Goal: Information Seeking & Learning: Learn about a topic

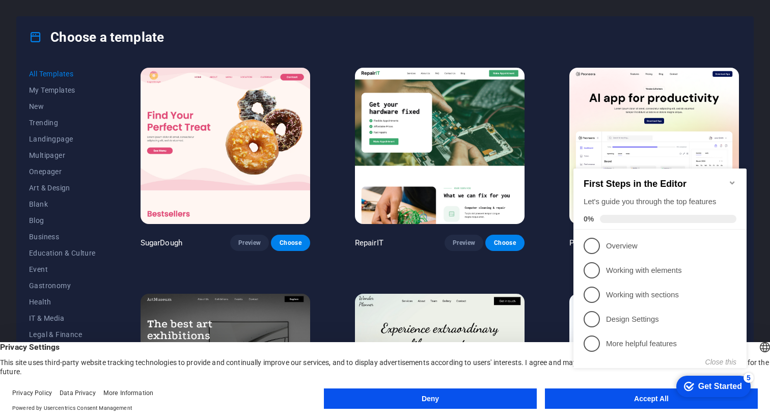
click at [583, 399] on div "checkmark Get Started 5 First Steps in the Editor Let's guide you through the t…" at bounding box center [661, 277] width 185 height 247
click at [652, 398] on div "checkmark Get Started 5 First Steps in the Editor Let's guide you through the t…" at bounding box center [661, 277] width 185 height 247
click at [626, 398] on div "checkmark Get Started 5 First Steps in the Editor Let's guide you through the t…" at bounding box center [661, 277] width 185 height 247
click at [648, 398] on div "checkmark Get Started 5 First Steps in the Editor Let's guide you through the t…" at bounding box center [661, 277] width 185 height 247
click at [689, 238] on link "1 Overview - incomplete" at bounding box center [660, 246] width 153 height 16
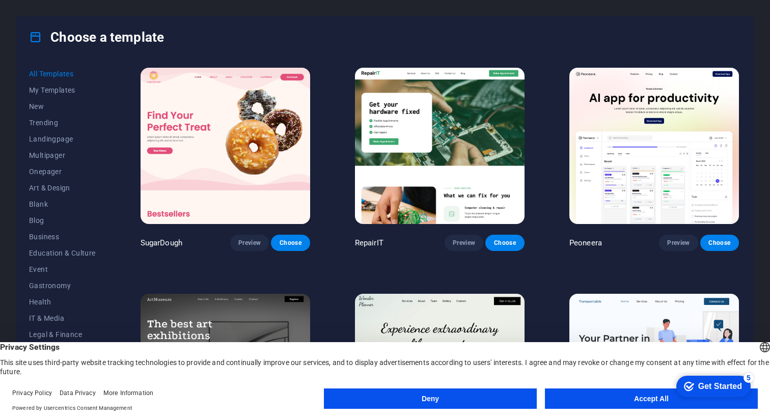
click at [647, 396] on button "Accept All" at bounding box center [651, 399] width 213 height 20
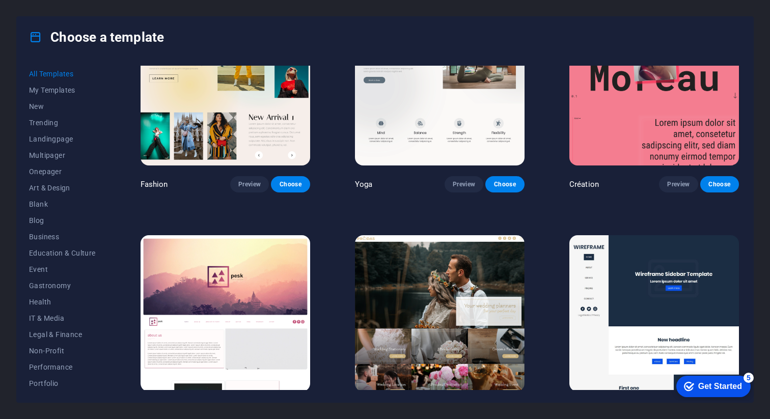
scroll to position [3452, 0]
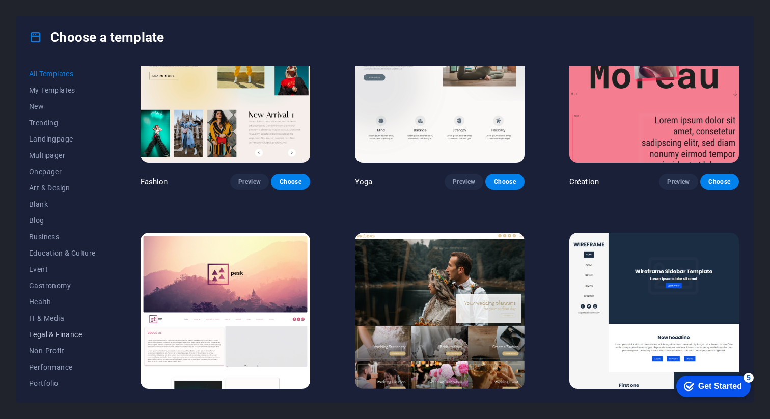
click at [60, 334] on span "Legal & Finance" at bounding box center [62, 334] width 67 height 8
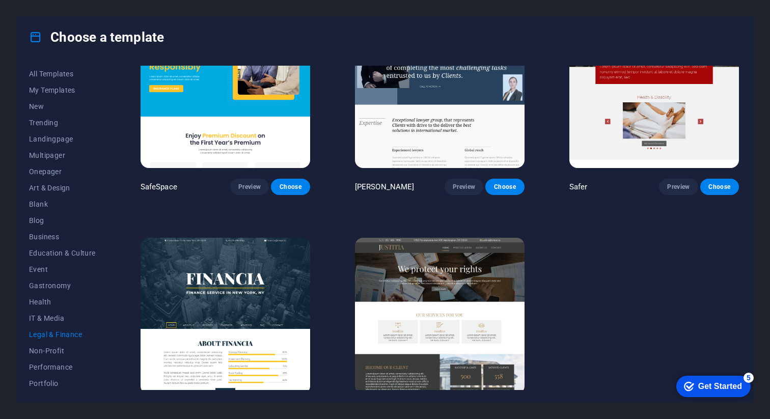
scroll to position [0, 0]
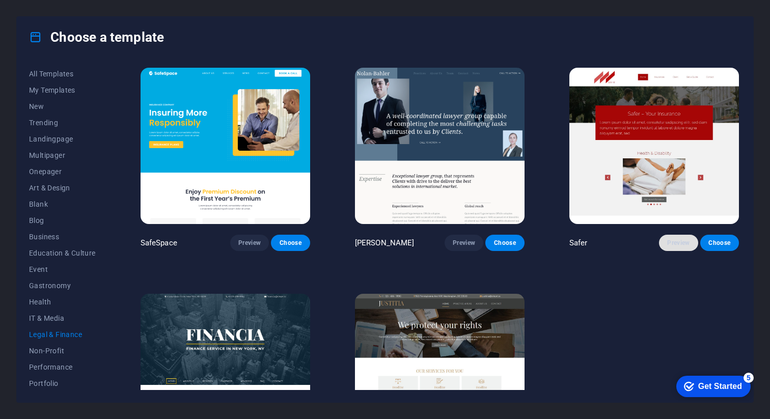
click at [674, 242] on span "Preview" at bounding box center [678, 243] width 22 height 8
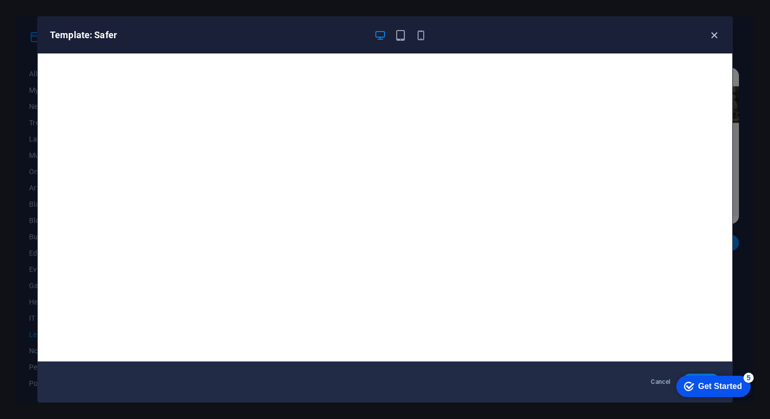
click at [711, 31] on icon "button" at bounding box center [714, 36] width 12 height 12
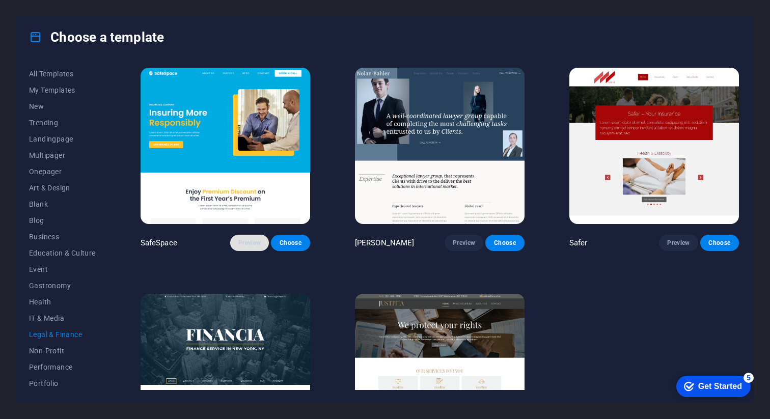
click at [256, 239] on span "Preview" at bounding box center [249, 243] width 22 height 8
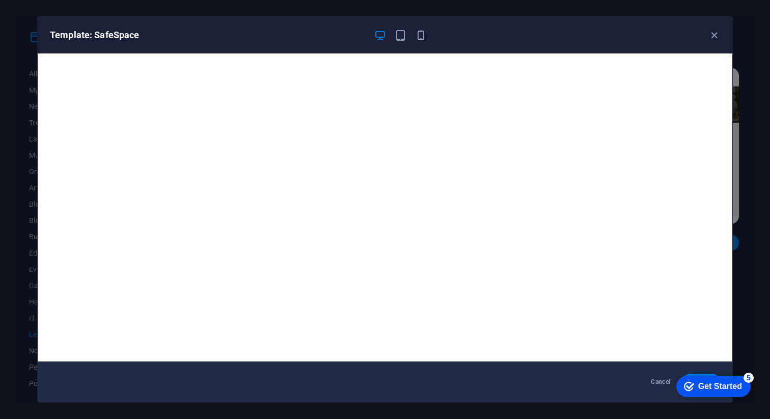
scroll to position [2, 0]
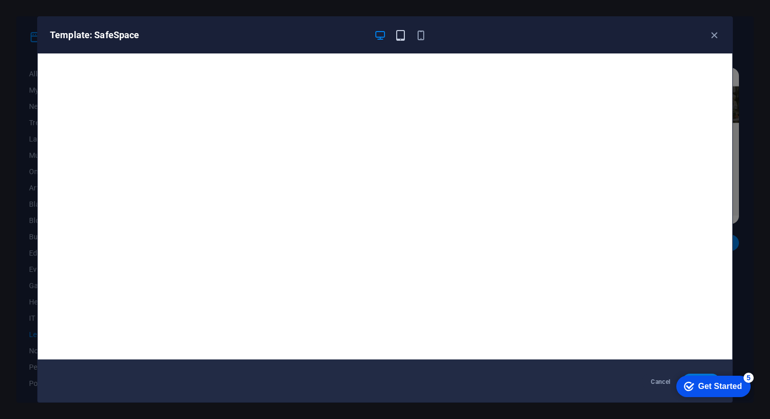
click at [396, 37] on icon "button" at bounding box center [401, 36] width 12 height 12
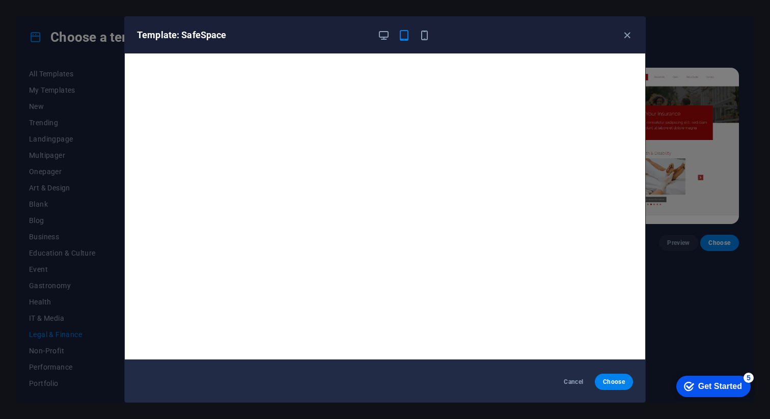
scroll to position [0, 0]
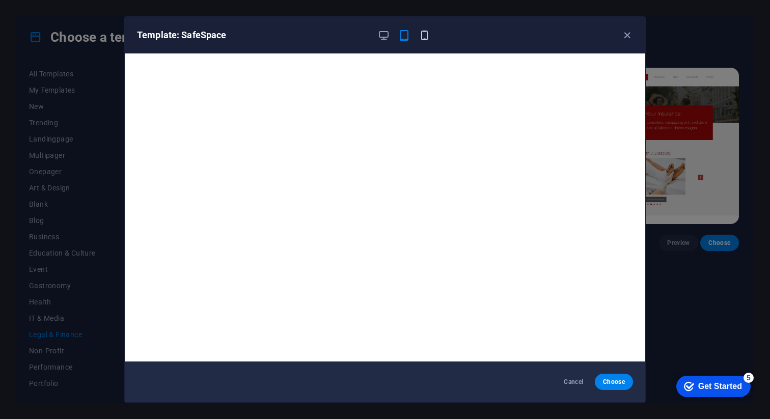
click at [429, 36] on icon "button" at bounding box center [425, 36] width 12 height 12
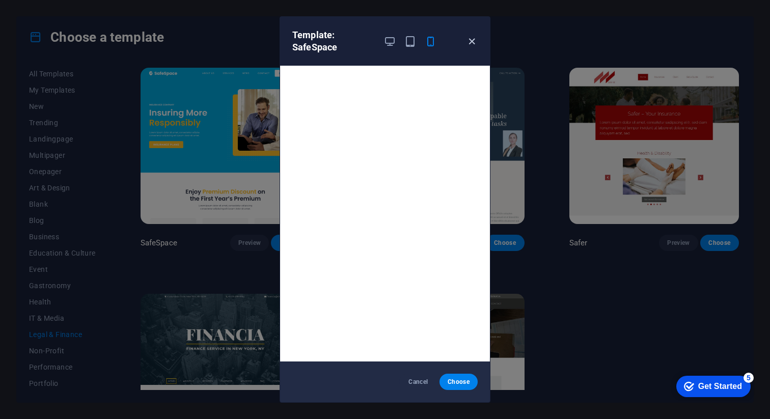
click at [472, 43] on icon "button" at bounding box center [472, 42] width 12 height 12
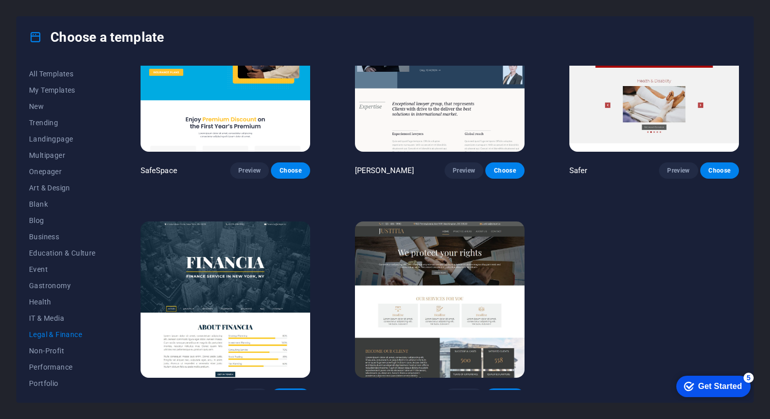
scroll to position [84, 0]
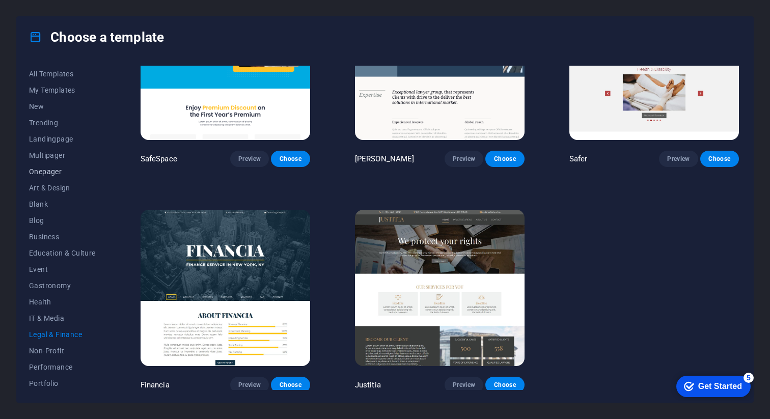
click at [35, 176] on button "Onepager" at bounding box center [62, 171] width 67 height 16
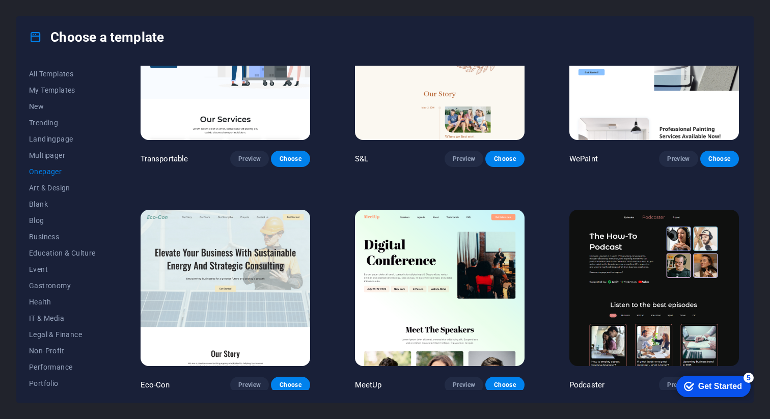
scroll to position [2331, 0]
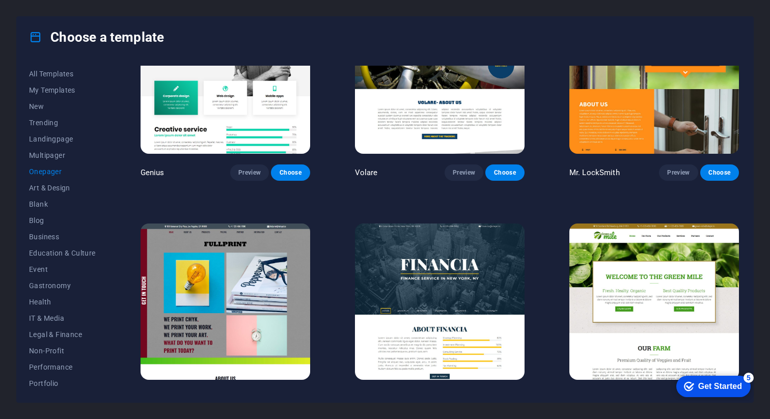
click at [250, 395] on span "Preview" at bounding box center [249, 399] width 22 height 8
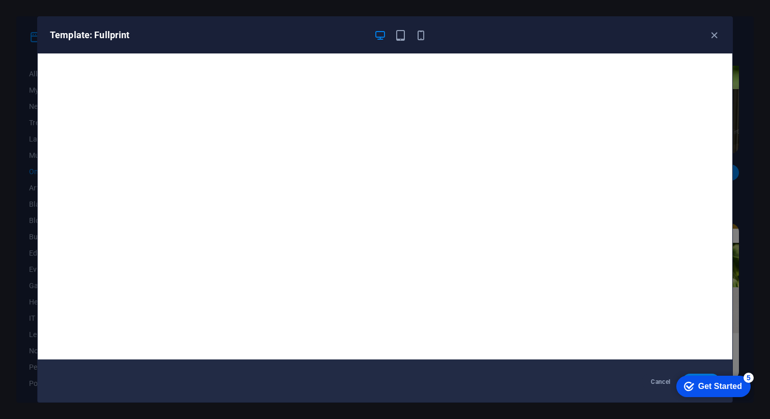
scroll to position [0, 0]
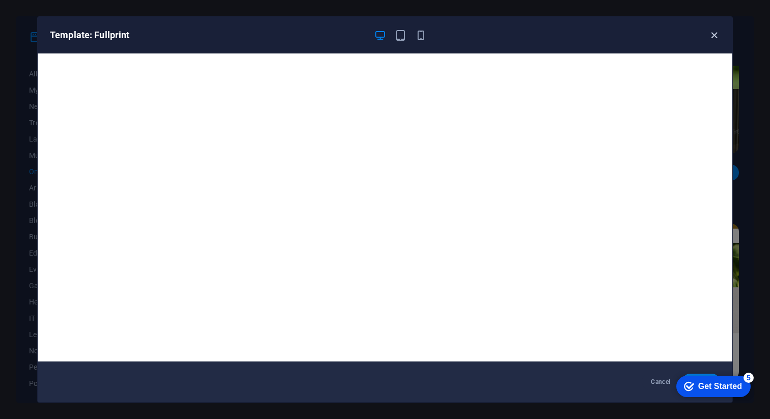
click at [710, 33] on icon "button" at bounding box center [714, 36] width 12 height 12
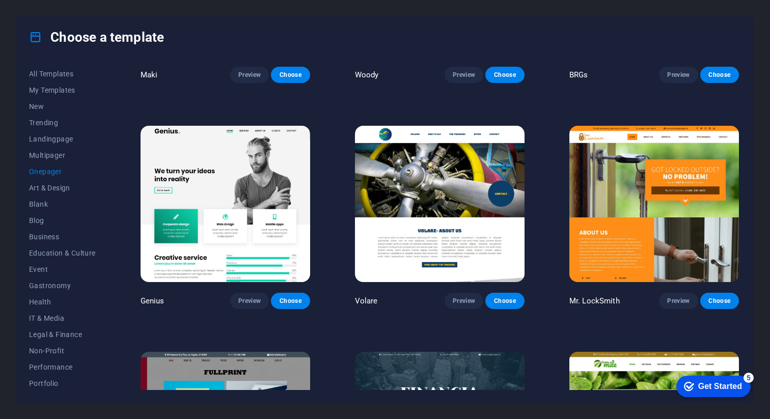
scroll to position [2200, 0]
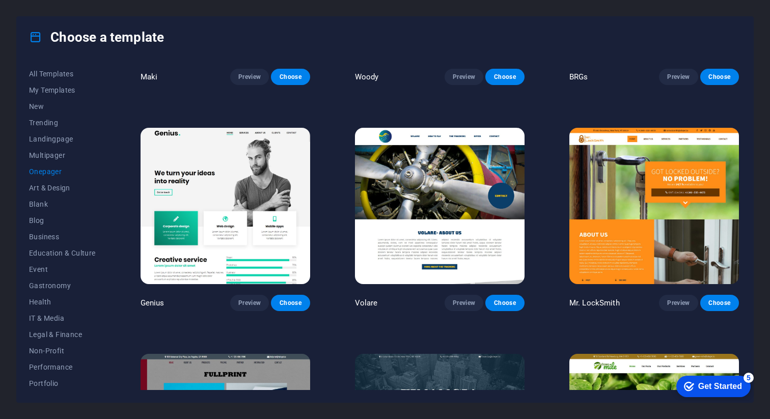
click at [226, 154] on img at bounding box center [226, 206] width 170 height 156
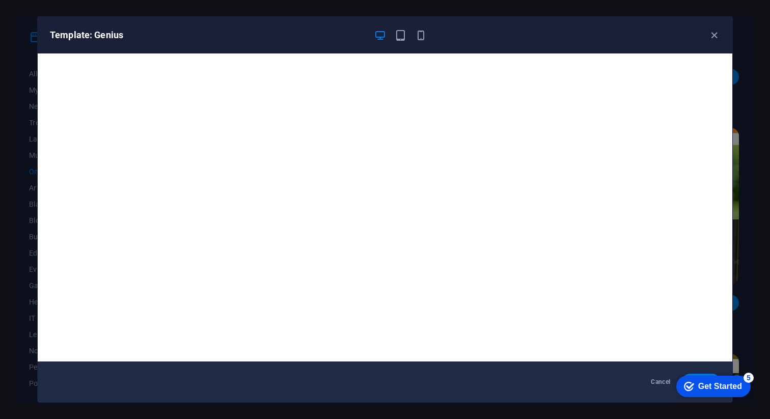
scroll to position [2, 0]
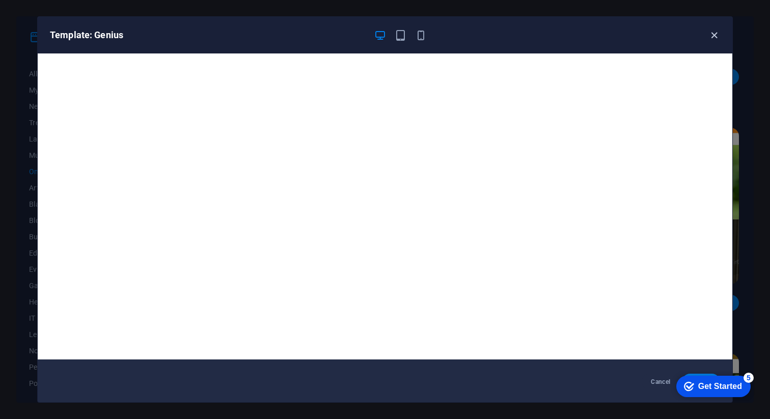
click at [716, 36] on icon "button" at bounding box center [714, 36] width 12 height 12
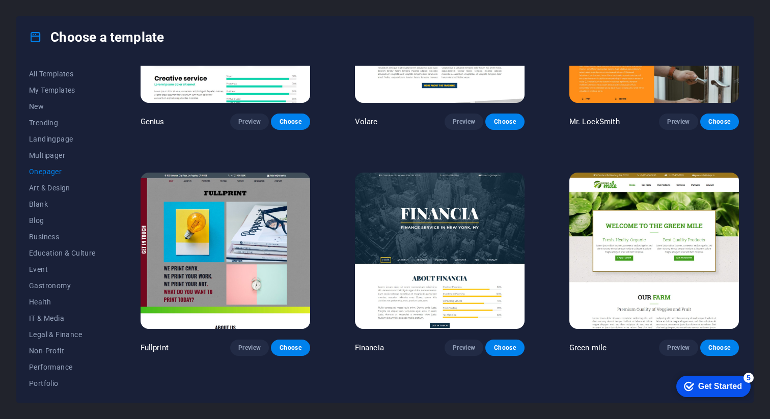
scroll to position [2390, 0]
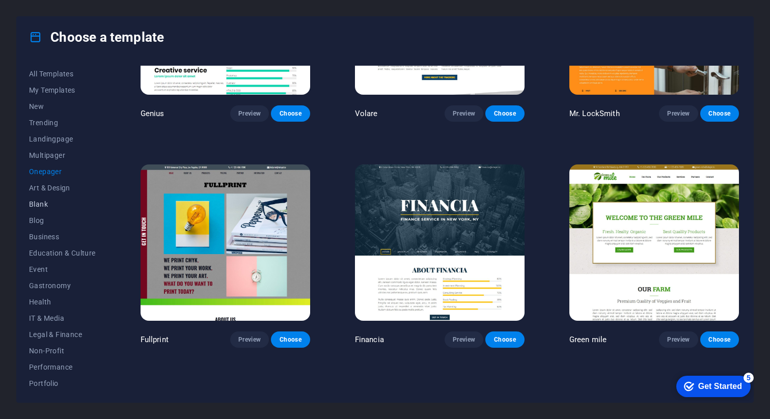
click at [38, 202] on span "Blank" at bounding box center [62, 204] width 67 height 8
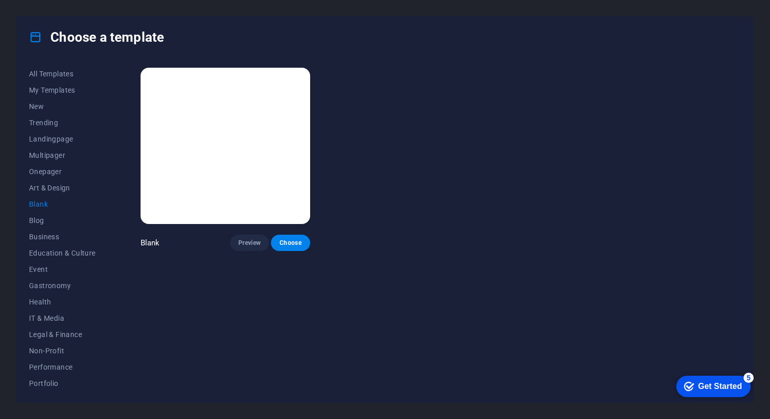
scroll to position [0, 0]
click at [245, 242] on span "Preview" at bounding box center [249, 243] width 22 height 8
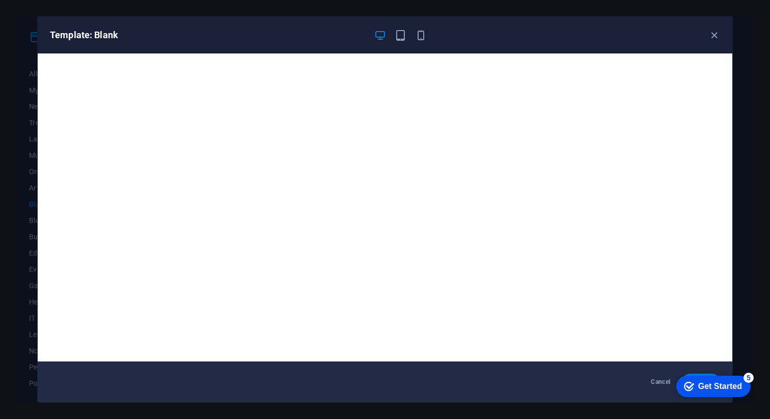
scroll to position [2, 0]
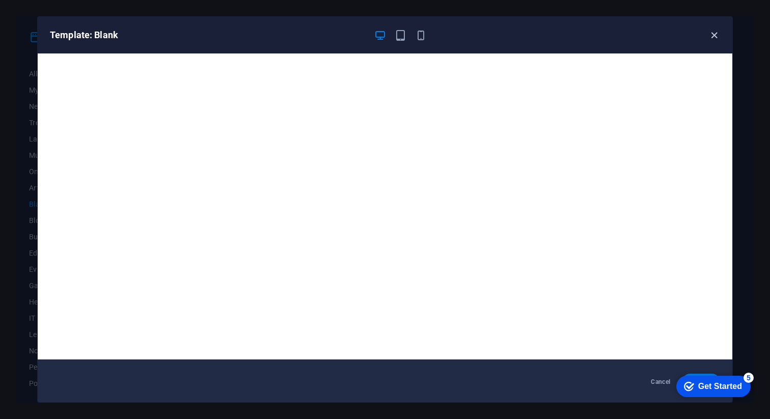
click at [711, 38] on icon "button" at bounding box center [714, 36] width 12 height 12
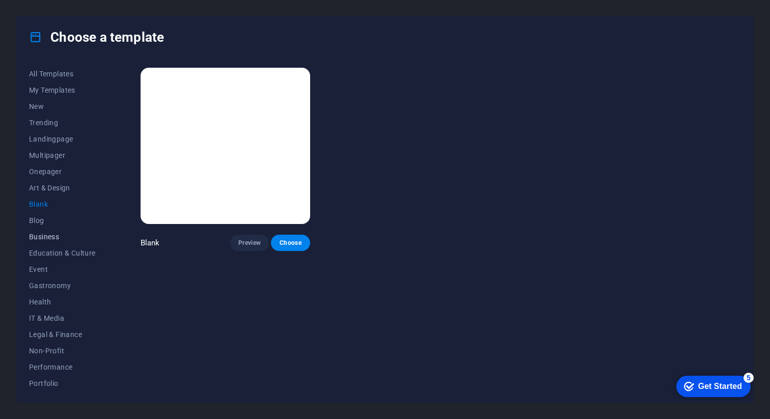
click at [48, 240] on span "Business" at bounding box center [62, 237] width 67 height 8
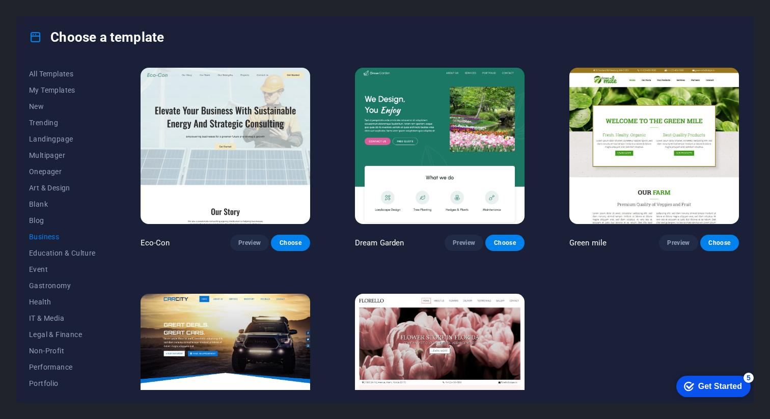
scroll to position [84, 0]
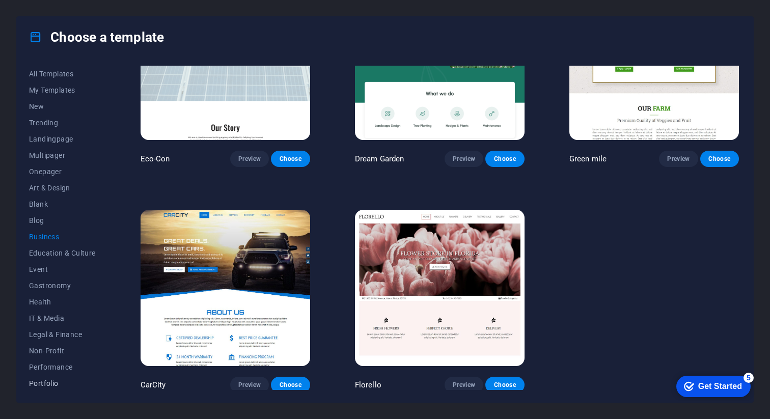
click at [45, 385] on span "Portfolio" at bounding box center [62, 383] width 67 height 8
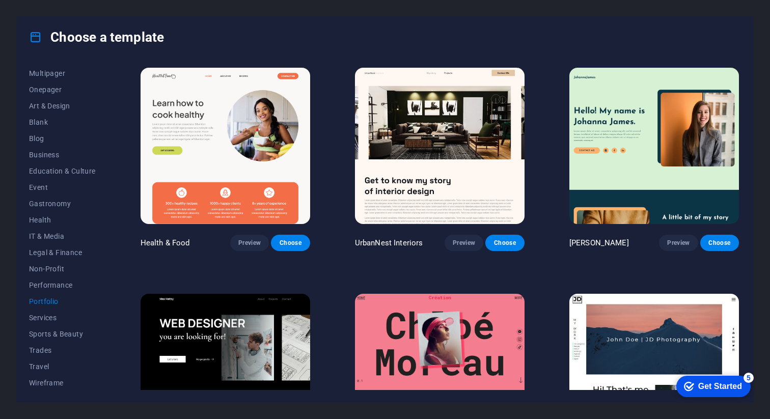
scroll to position [83, 0]
click at [40, 378] on span "Wireframe" at bounding box center [62, 382] width 67 height 8
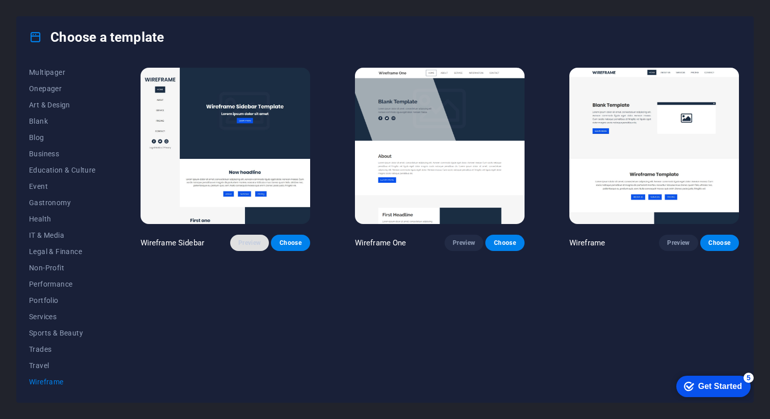
click at [251, 242] on span "Preview" at bounding box center [249, 243] width 22 height 8
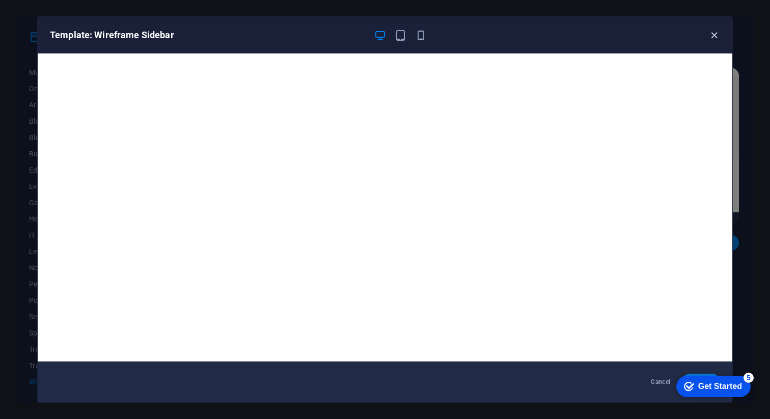
click at [715, 33] on icon "button" at bounding box center [714, 36] width 12 height 12
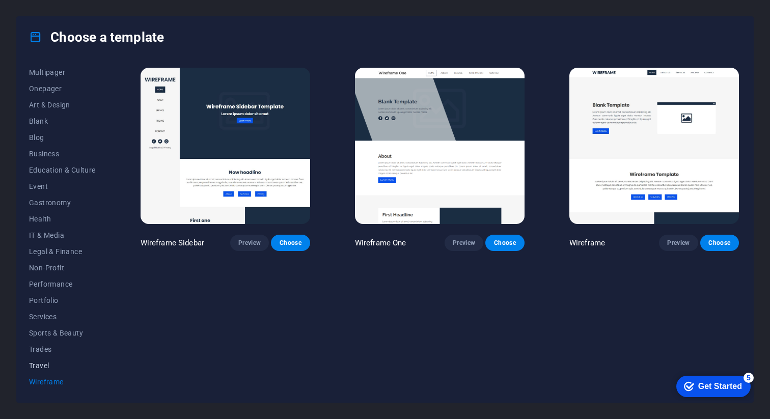
click at [42, 364] on span "Travel" at bounding box center [62, 366] width 67 height 8
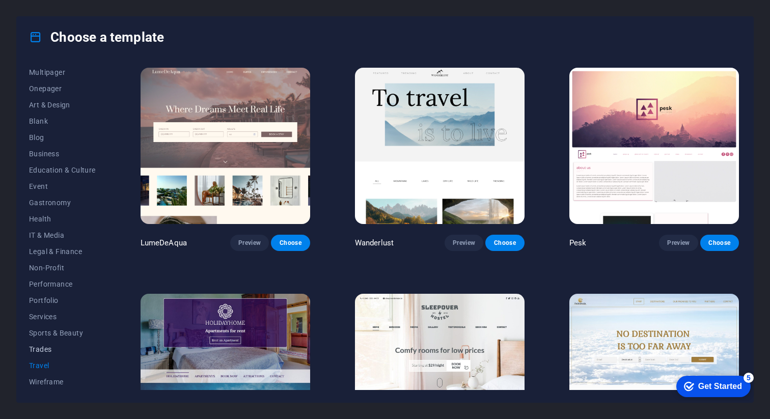
click at [42, 350] on span "Trades" at bounding box center [62, 349] width 67 height 8
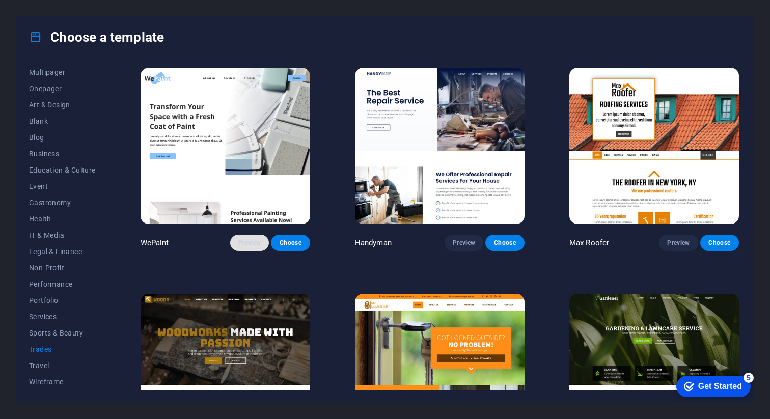
click at [250, 242] on span "Preview" at bounding box center [249, 243] width 22 height 8
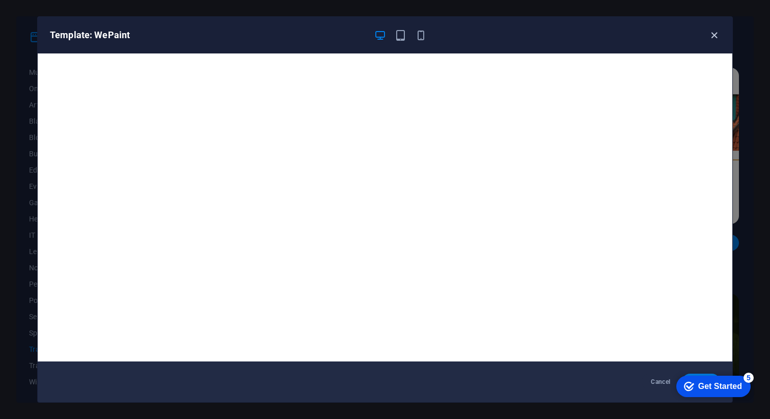
click at [710, 36] on icon "button" at bounding box center [714, 36] width 12 height 12
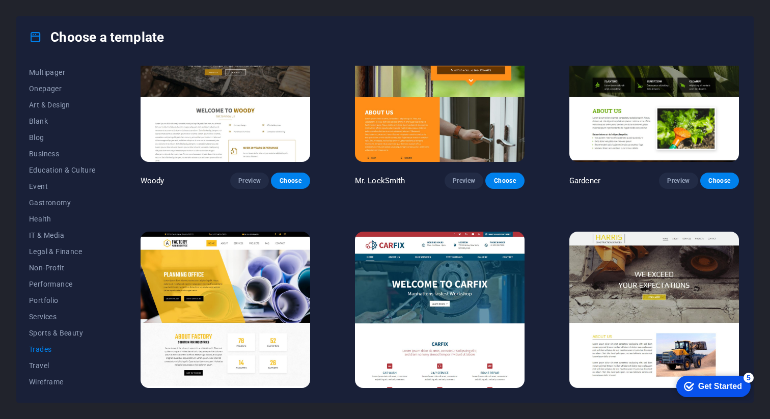
scroll to position [309, 0]
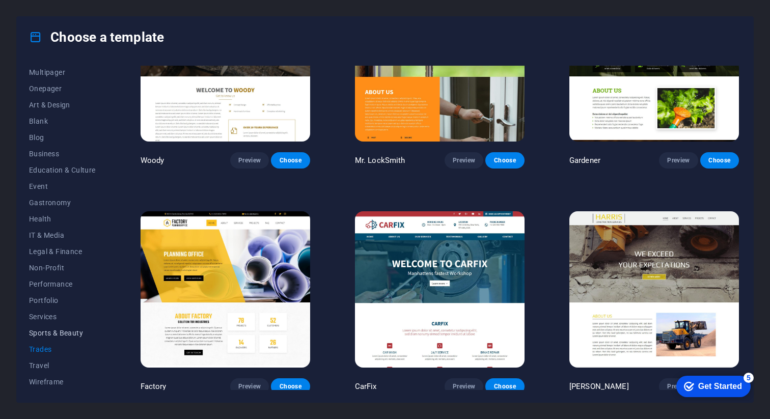
click at [63, 332] on span "Sports & Beauty" at bounding box center [62, 333] width 67 height 8
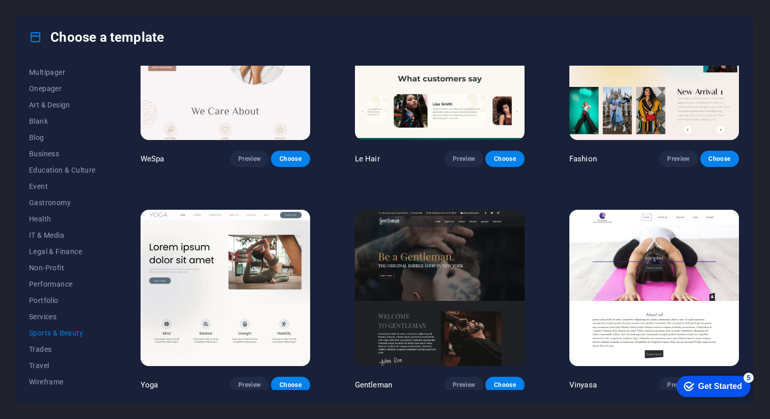
scroll to position [320, 0]
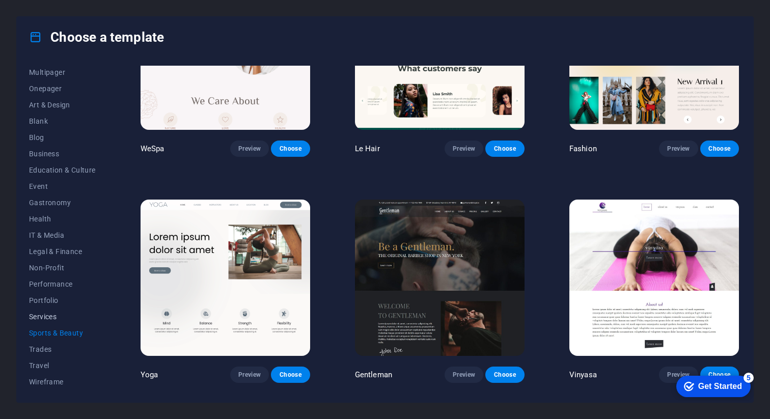
click at [39, 319] on span "Services" at bounding box center [62, 317] width 67 height 8
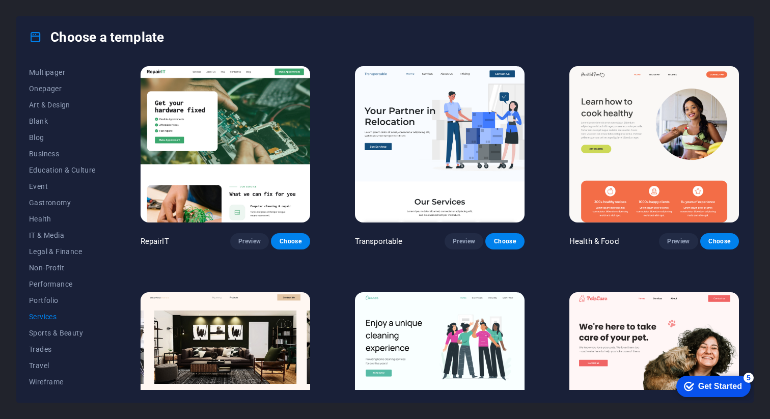
scroll to position [0, 0]
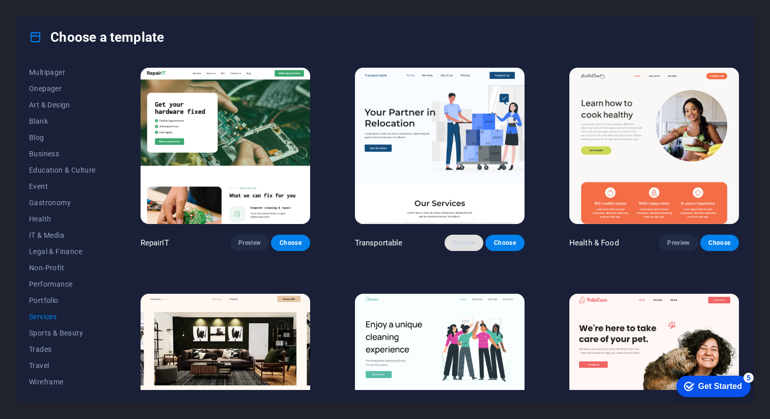
click at [468, 241] on span "Preview" at bounding box center [464, 243] width 22 height 8
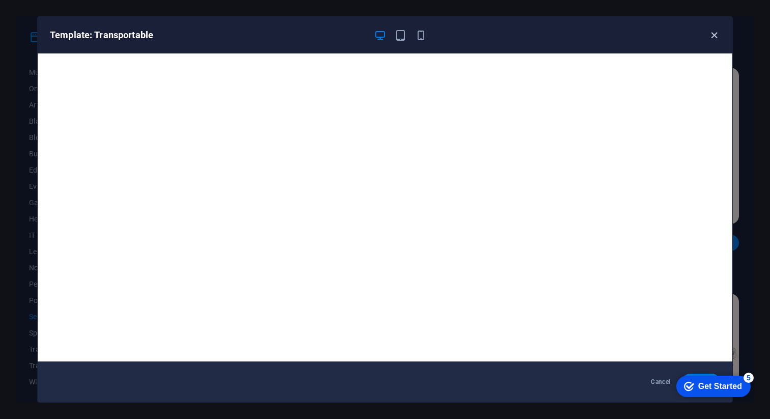
click at [714, 37] on icon "button" at bounding box center [714, 36] width 12 height 12
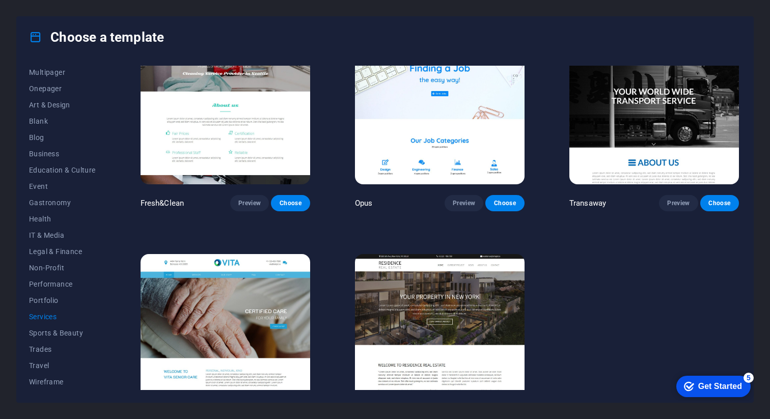
scroll to position [1207, 0]
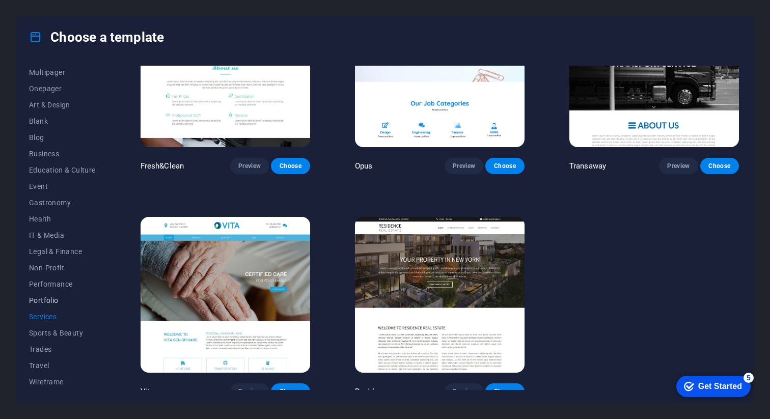
click at [57, 296] on span "Portfolio" at bounding box center [62, 300] width 67 height 8
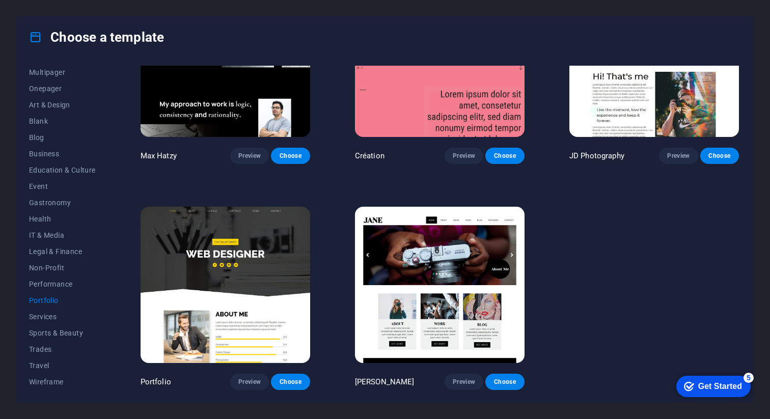
scroll to position [309, 0]
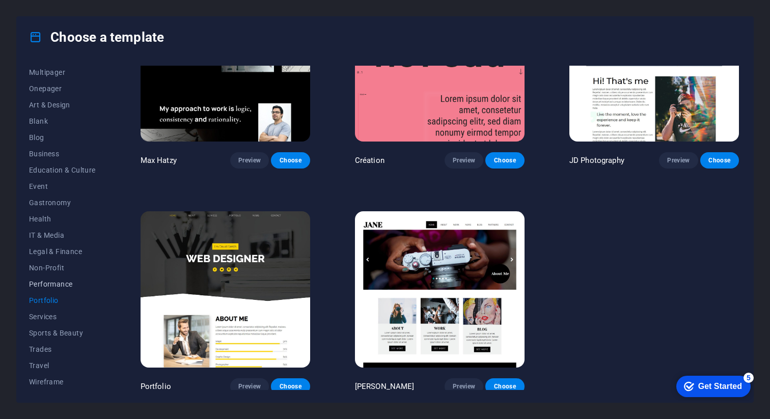
click at [59, 283] on span "Performance" at bounding box center [62, 284] width 67 height 8
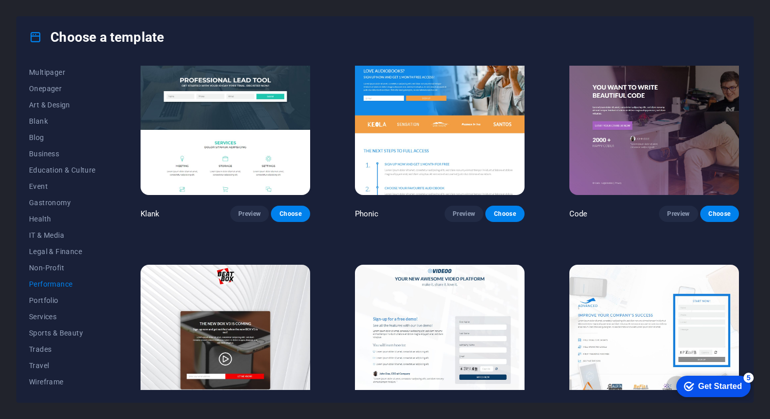
scroll to position [0, 0]
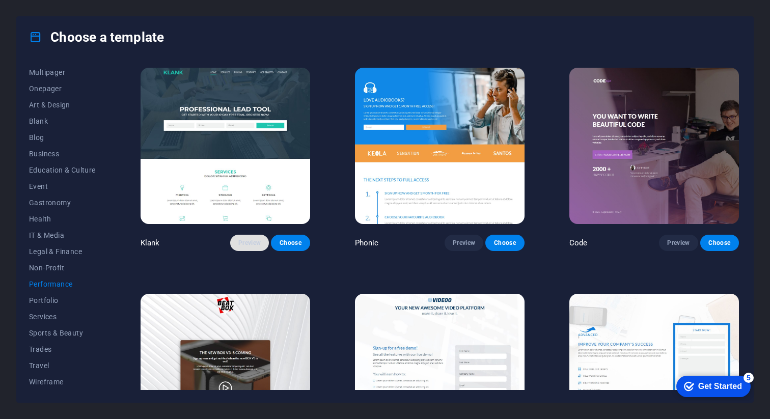
click at [253, 239] on span "Preview" at bounding box center [249, 243] width 22 height 8
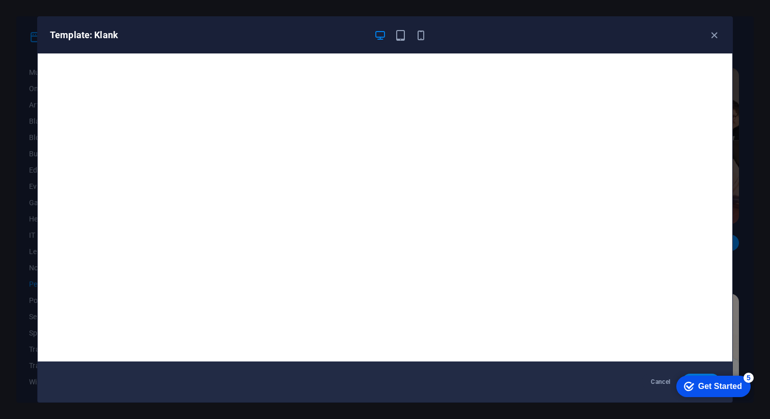
scroll to position [2, 0]
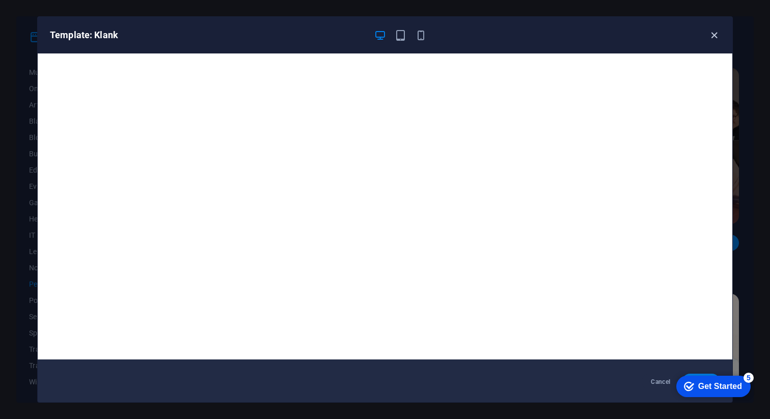
click at [715, 33] on icon "button" at bounding box center [714, 36] width 12 height 12
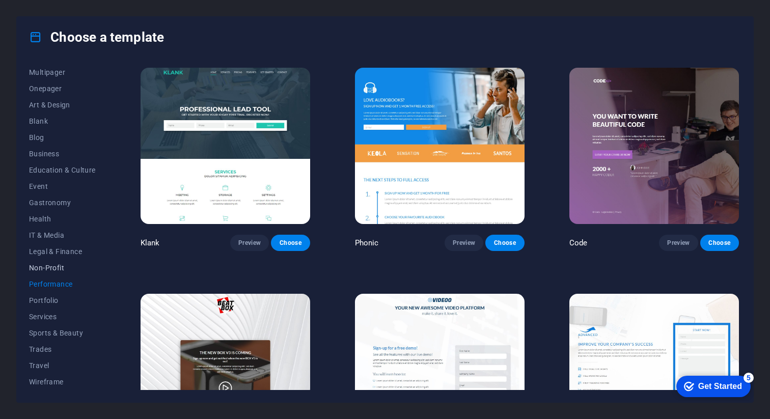
click at [51, 264] on span "Non-Profit" at bounding box center [62, 268] width 67 height 8
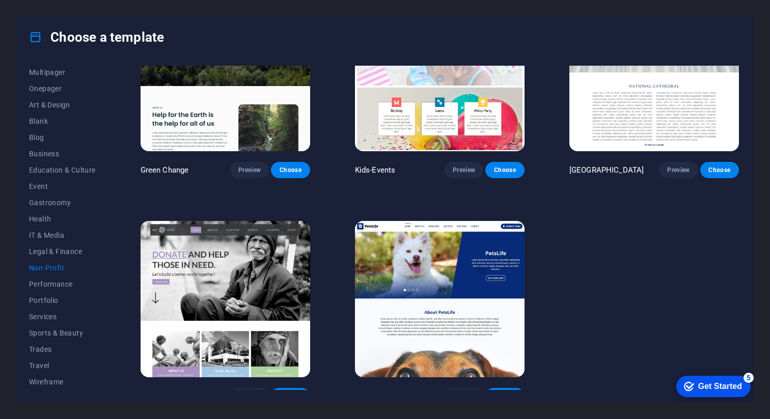
scroll to position [84, 0]
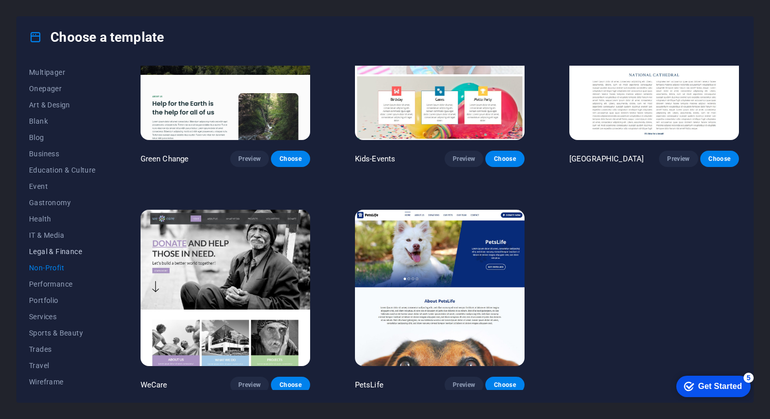
click at [46, 250] on span "Legal & Finance" at bounding box center [62, 251] width 67 height 8
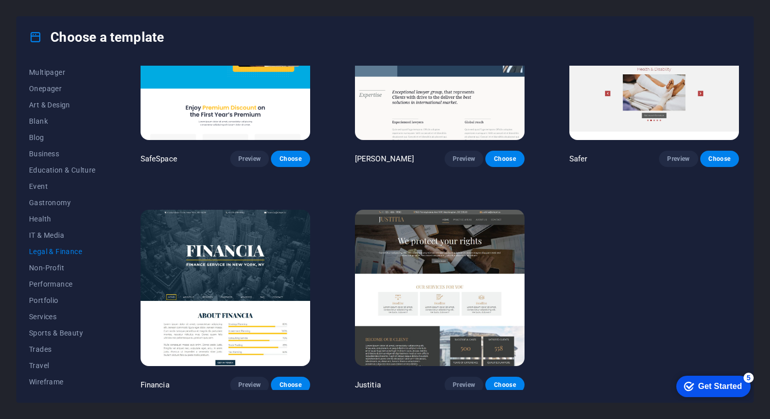
scroll to position [0, 0]
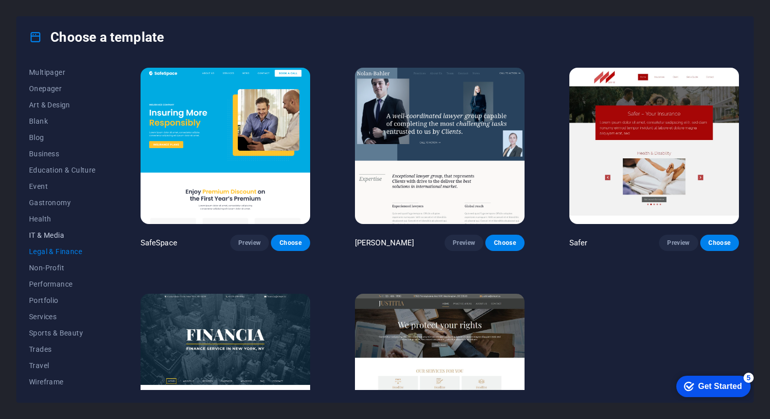
click at [44, 239] on span "IT & Media" at bounding box center [62, 235] width 67 height 8
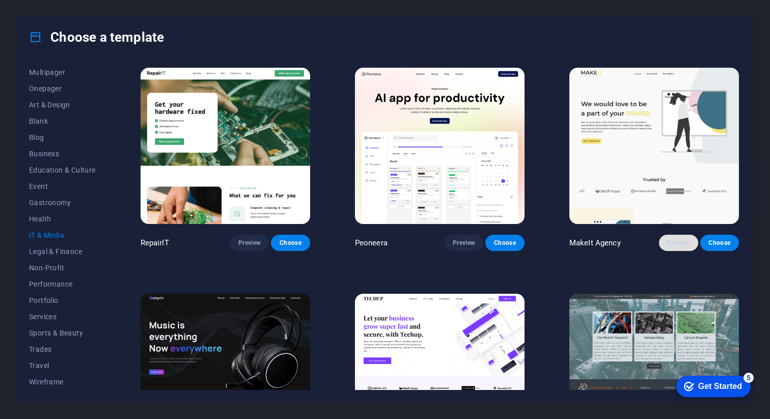
click at [680, 243] on span "Preview" at bounding box center [678, 243] width 22 height 8
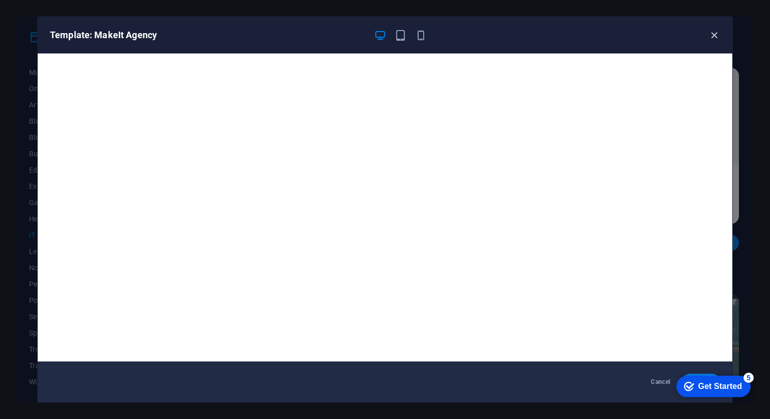
click at [714, 35] on icon "button" at bounding box center [714, 36] width 12 height 12
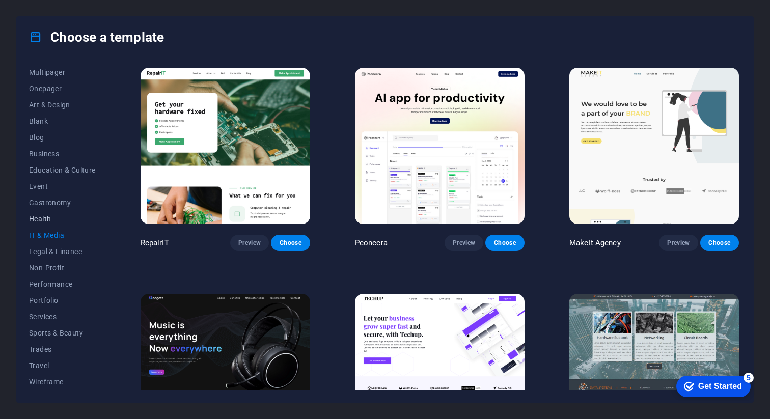
click at [48, 222] on span "Health" at bounding box center [62, 219] width 67 height 8
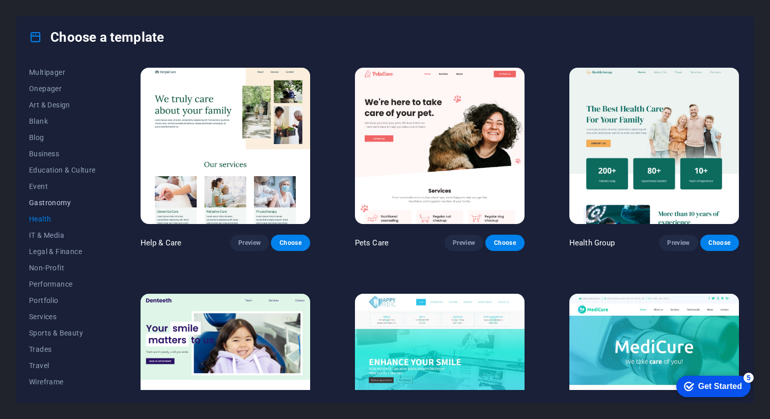
click at [54, 201] on span "Gastronomy" at bounding box center [62, 203] width 67 height 8
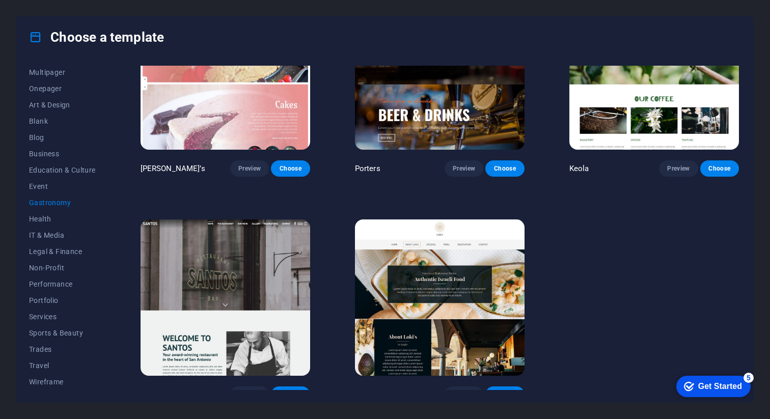
scroll to position [983, 0]
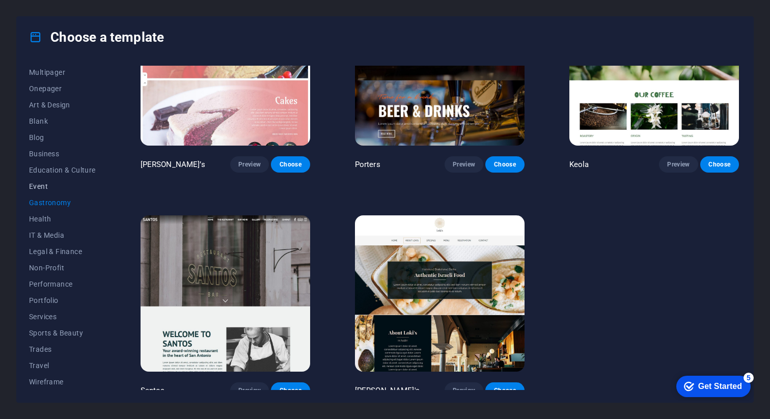
click at [43, 184] on span "Event" at bounding box center [62, 186] width 67 height 8
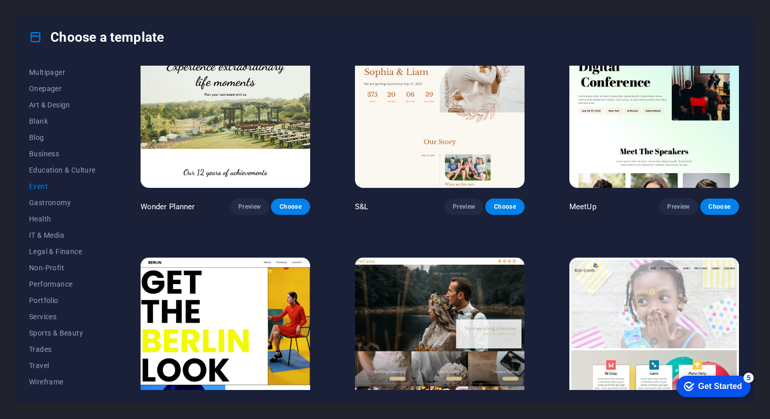
scroll to position [0, 0]
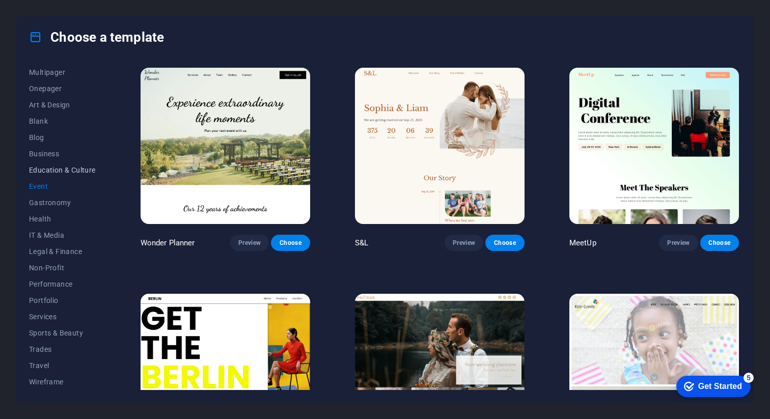
click at [64, 168] on span "Education & Culture" at bounding box center [62, 170] width 67 height 8
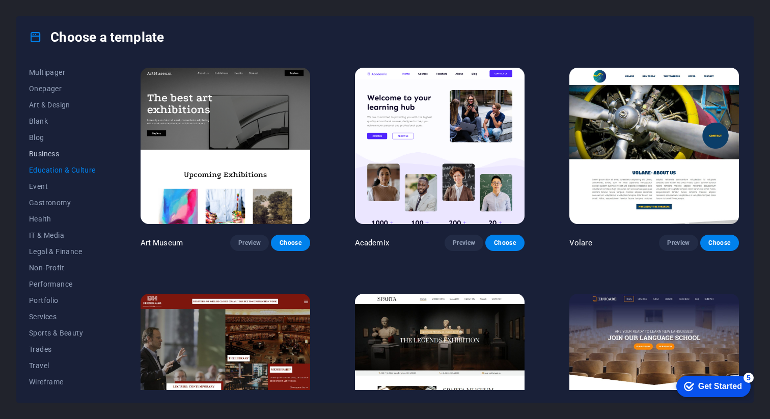
click at [48, 151] on span "Business" at bounding box center [62, 154] width 67 height 8
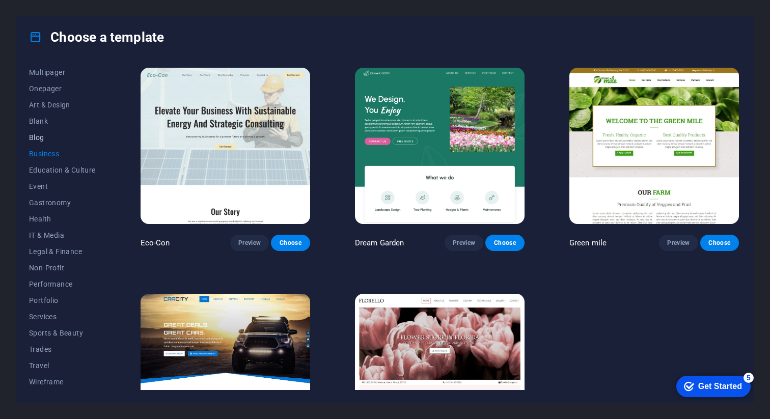
click at [43, 133] on span "Blog" at bounding box center [62, 137] width 67 height 8
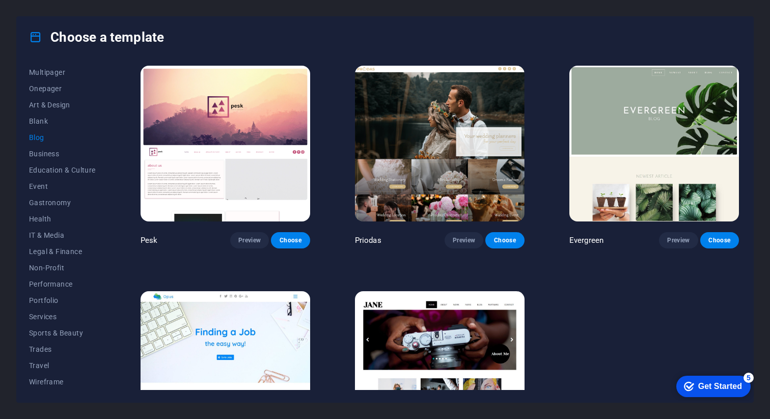
scroll to position [1432, 0]
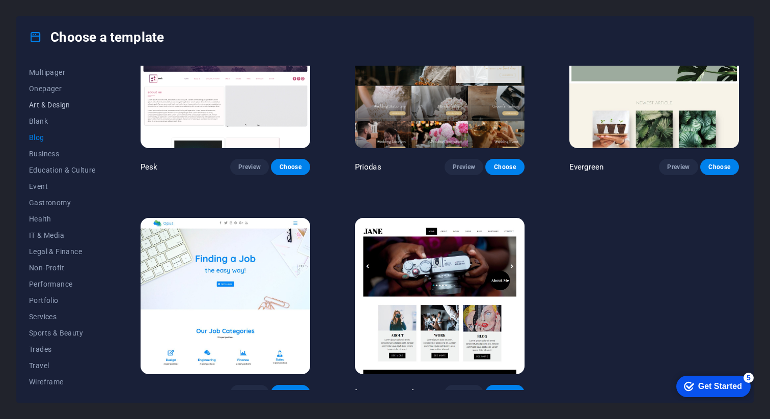
click at [46, 104] on span "Art & Design" at bounding box center [62, 105] width 67 height 8
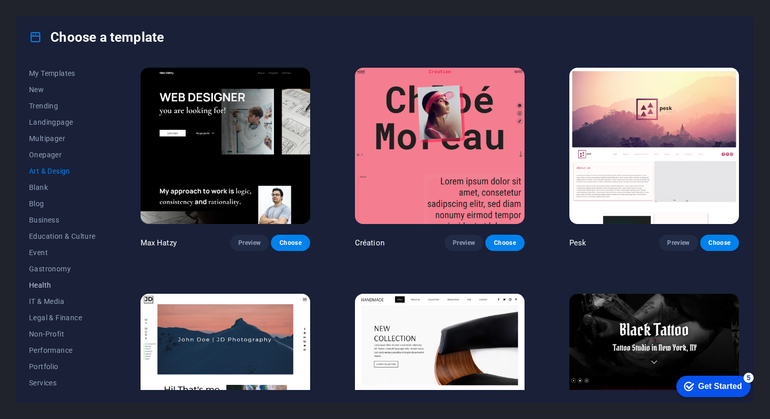
scroll to position [0, 0]
click at [44, 156] on span "Multipager" at bounding box center [62, 155] width 67 height 8
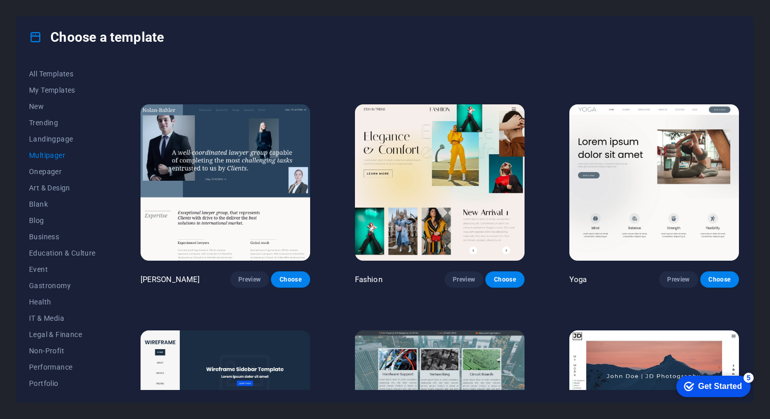
scroll to position [1986, 0]
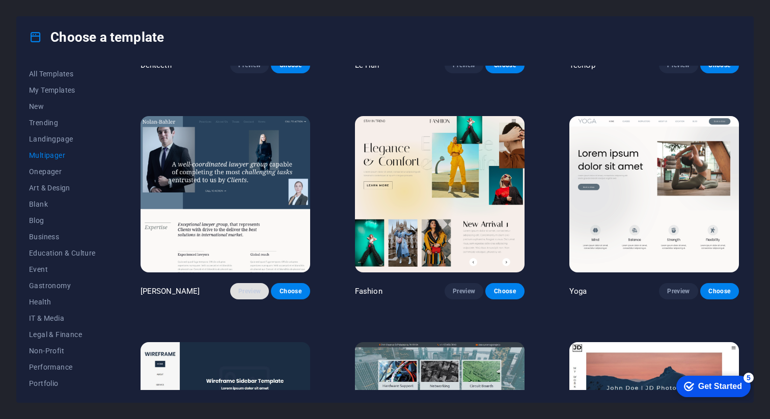
click at [252, 287] on span "Preview" at bounding box center [249, 291] width 22 height 8
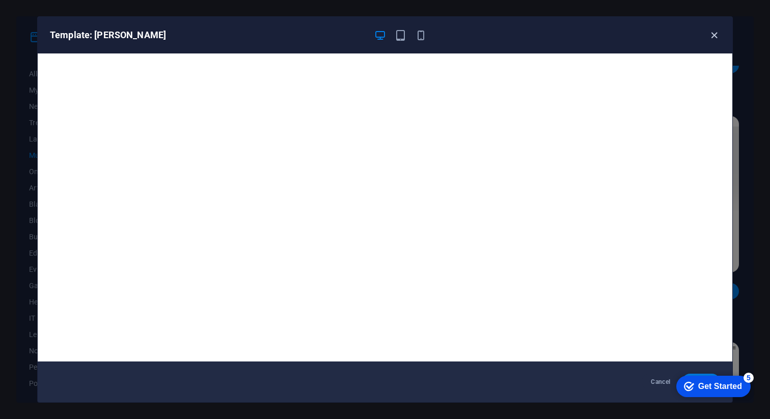
click at [710, 36] on icon "button" at bounding box center [714, 36] width 12 height 12
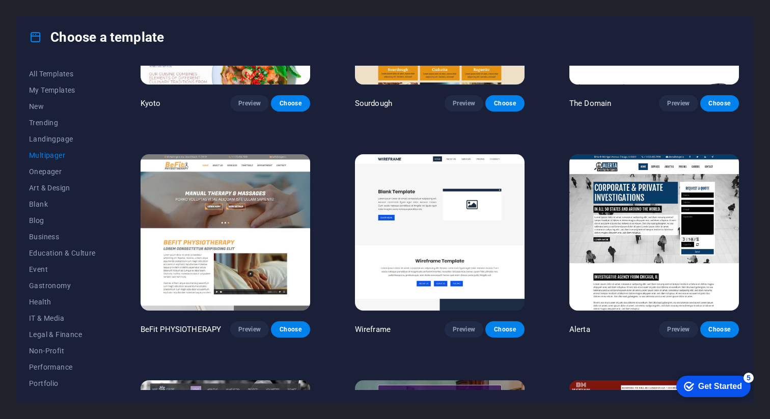
scroll to position [3079, 0]
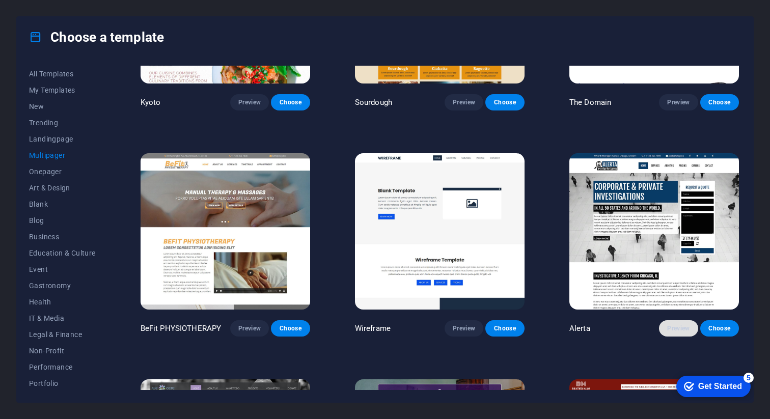
click at [675, 324] on span "Preview" at bounding box center [678, 328] width 22 height 8
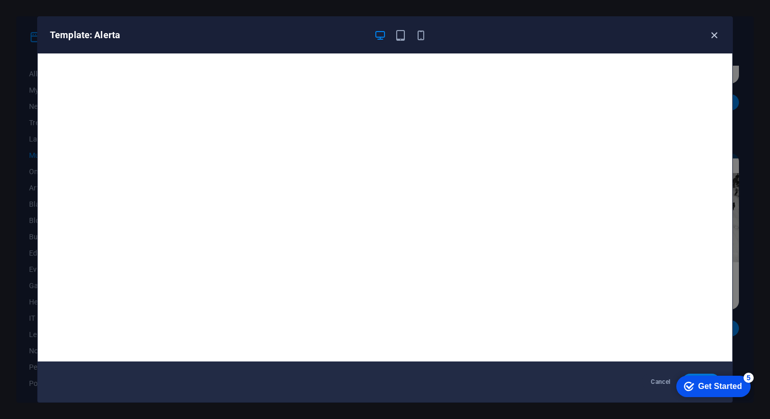
click at [715, 35] on icon "button" at bounding box center [714, 36] width 12 height 12
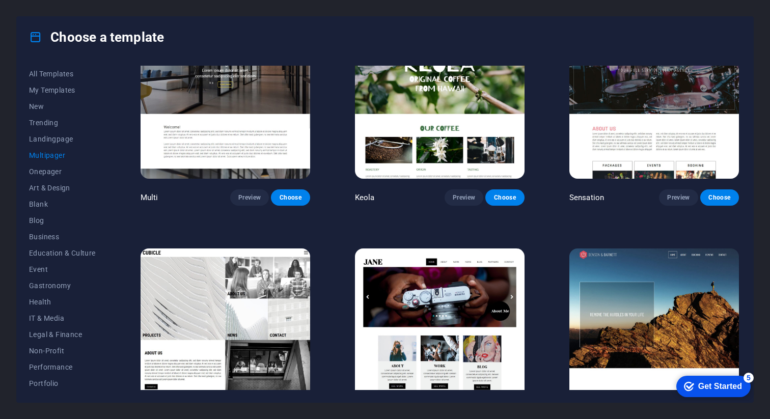
scroll to position [4577, 0]
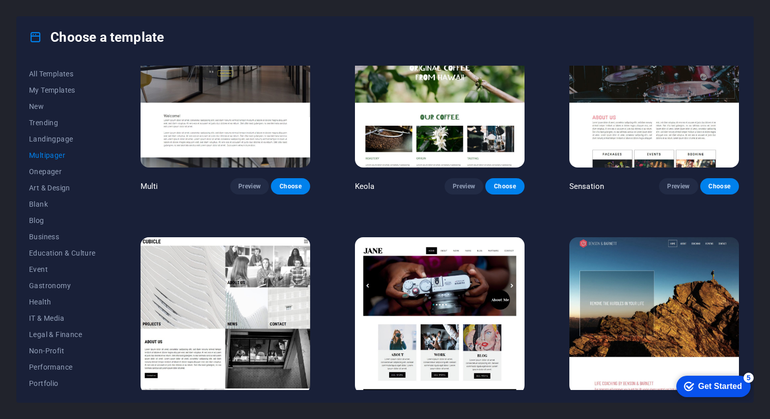
click at [662, 404] on button "Preview" at bounding box center [678, 412] width 39 height 16
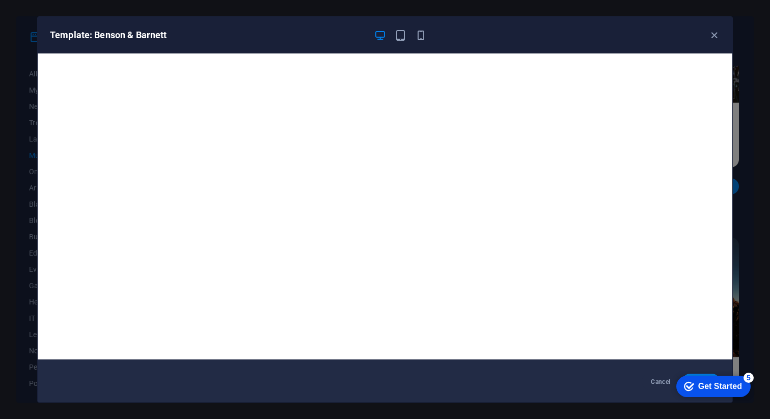
scroll to position [0, 0]
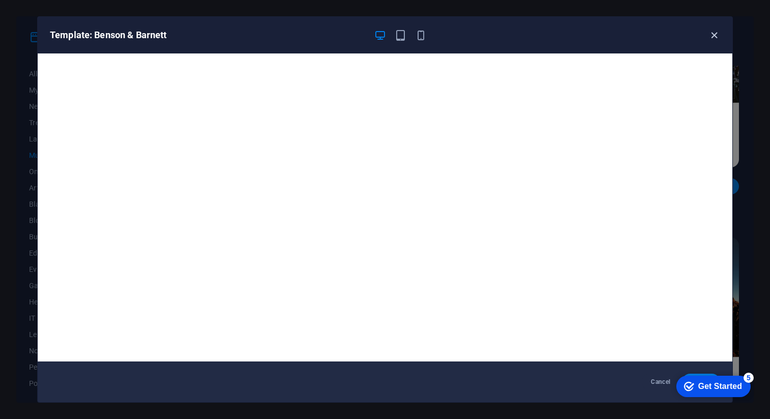
click at [712, 35] on icon "button" at bounding box center [714, 36] width 12 height 12
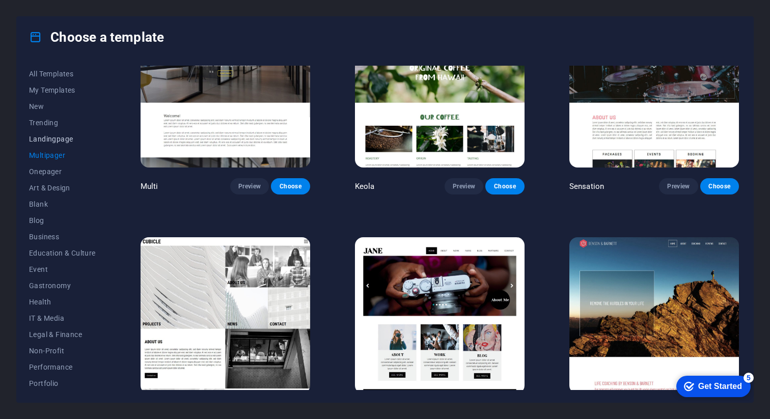
click at [45, 140] on span "Landingpage" at bounding box center [62, 139] width 67 height 8
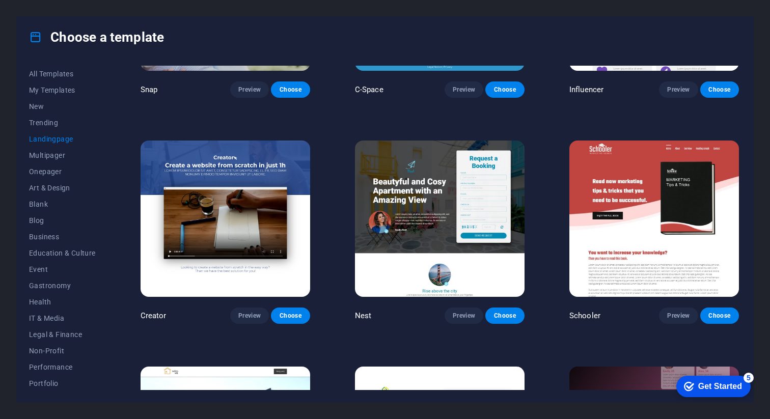
scroll to position [1058, 0]
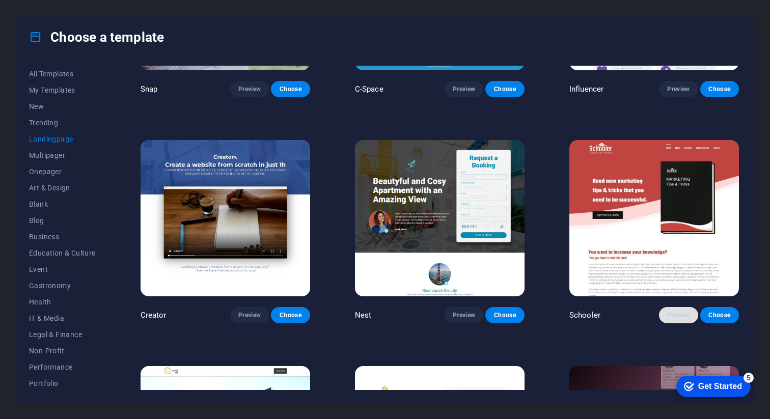
click at [682, 311] on span "Preview" at bounding box center [678, 315] width 22 height 8
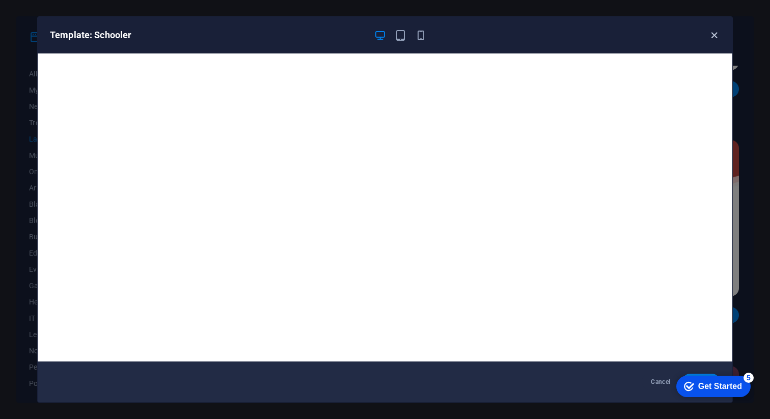
click at [710, 37] on icon "button" at bounding box center [714, 36] width 12 height 12
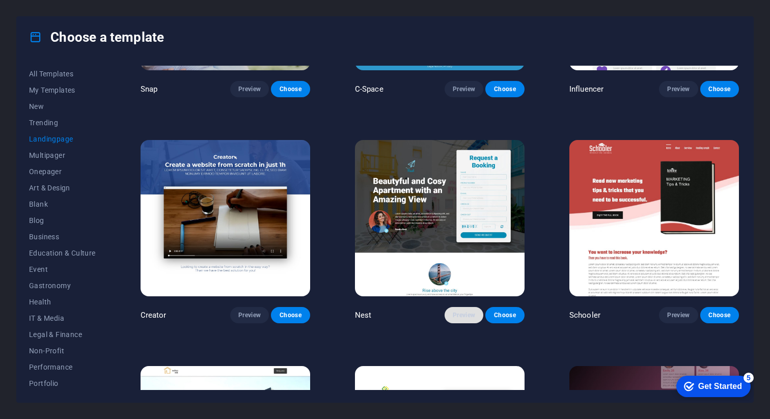
click at [466, 311] on span "Preview" at bounding box center [464, 315] width 22 height 8
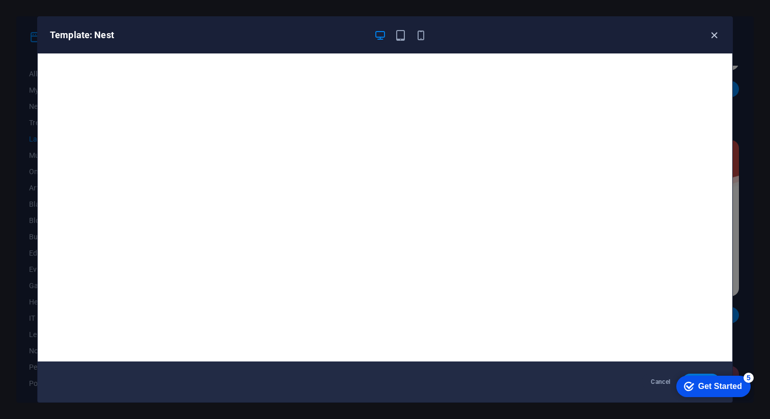
click at [712, 35] on icon "button" at bounding box center [714, 36] width 12 height 12
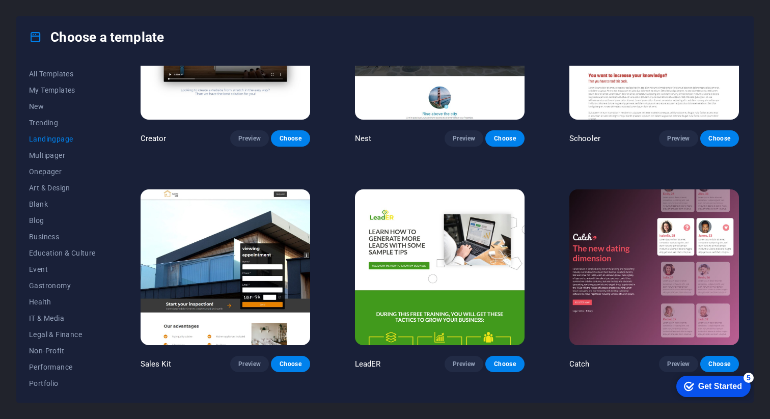
scroll to position [1267, 0]
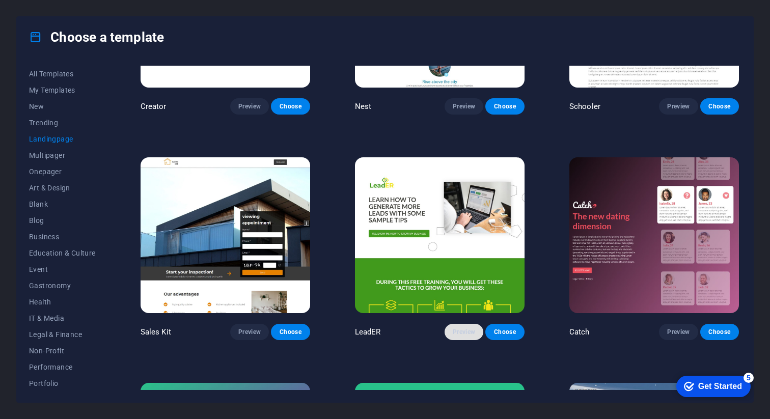
click at [462, 328] on span "Preview" at bounding box center [464, 332] width 22 height 8
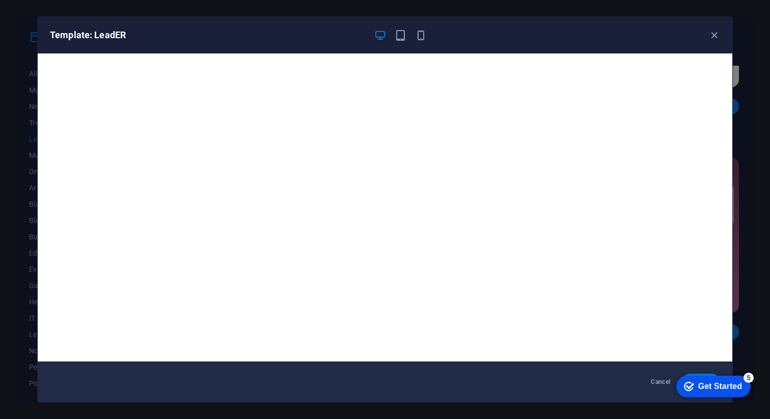
scroll to position [2, 0]
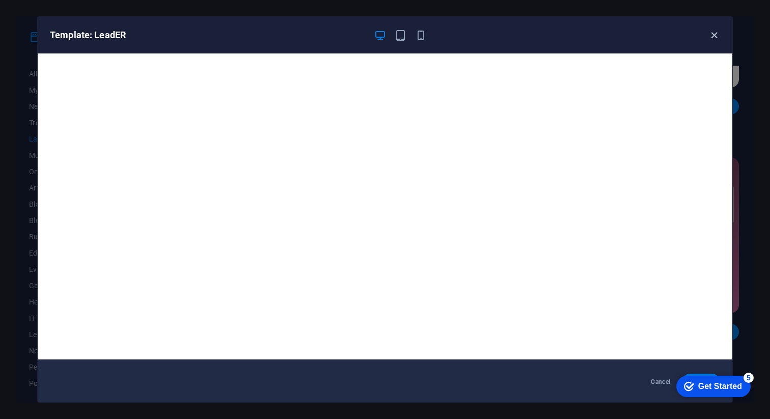
click at [712, 36] on icon "button" at bounding box center [714, 36] width 12 height 12
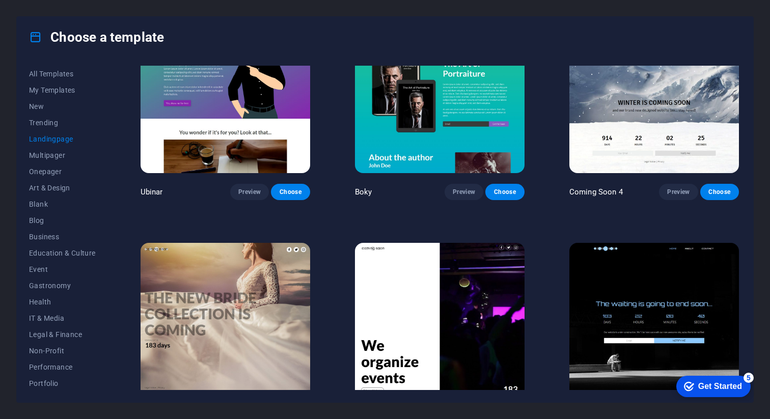
scroll to position [1656, 0]
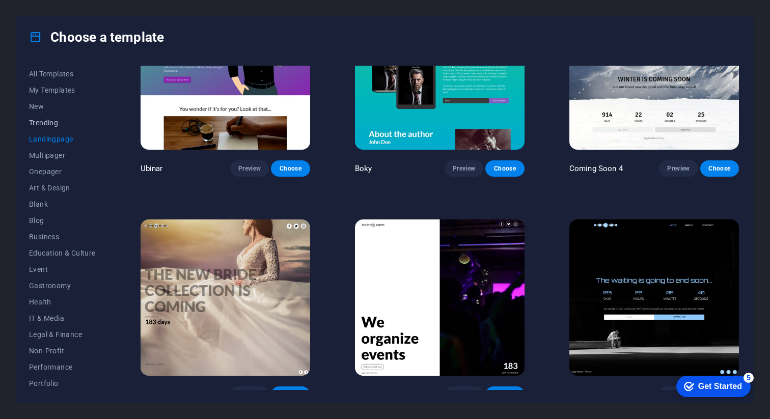
click at [42, 121] on span "Trending" at bounding box center [62, 123] width 67 height 8
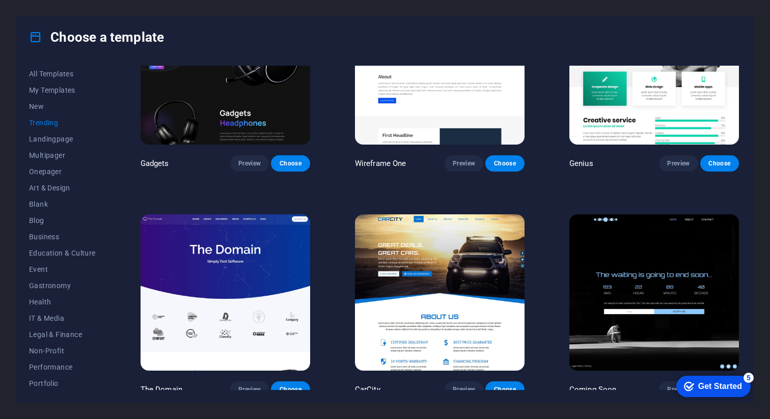
click at [47, 124] on span "Trending" at bounding box center [62, 123] width 67 height 8
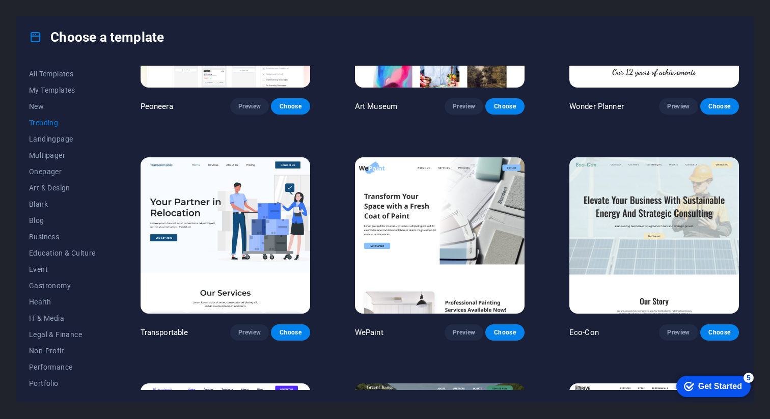
scroll to position [147, 0]
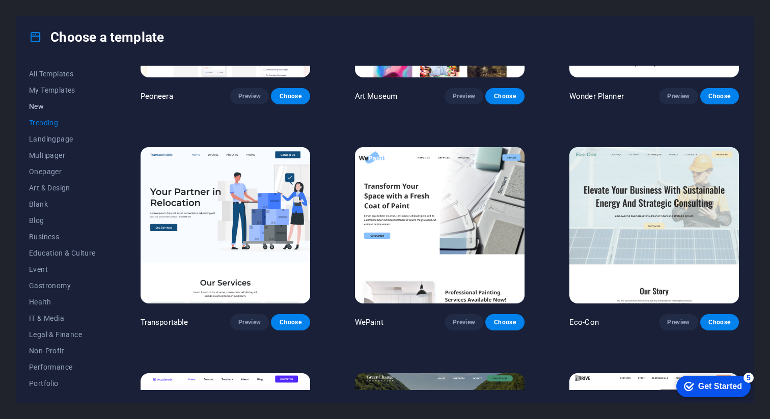
click at [32, 107] on span "New" at bounding box center [62, 106] width 67 height 8
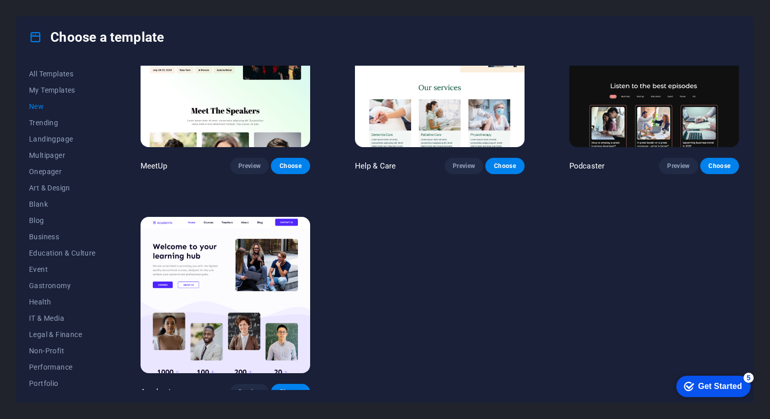
scroll to position [758, 0]
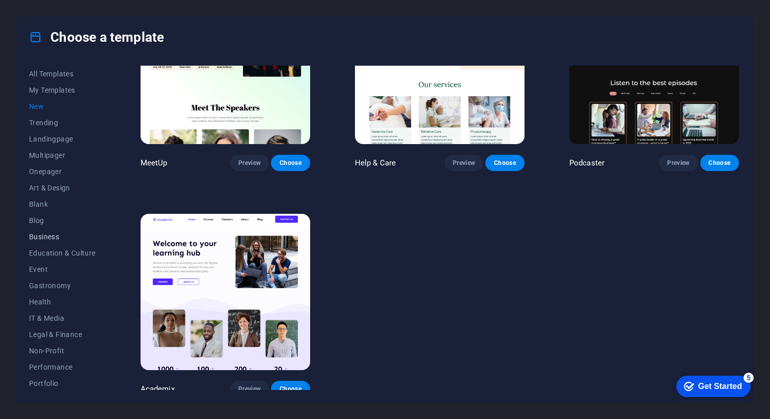
click at [54, 233] on span "Business" at bounding box center [62, 237] width 67 height 8
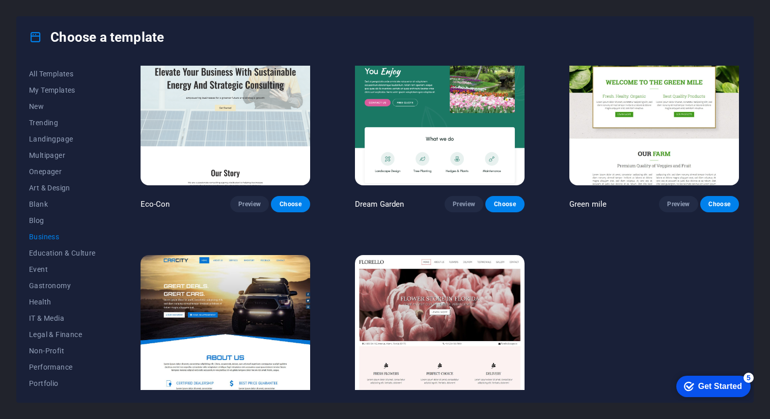
scroll to position [84, 0]
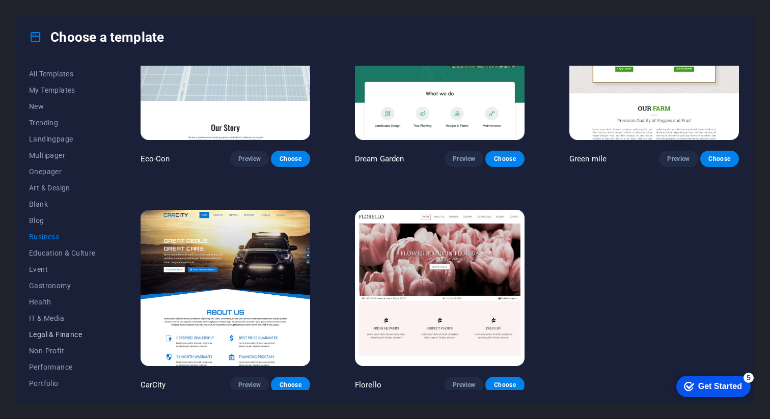
click at [49, 334] on span "Legal & Finance" at bounding box center [62, 334] width 67 height 8
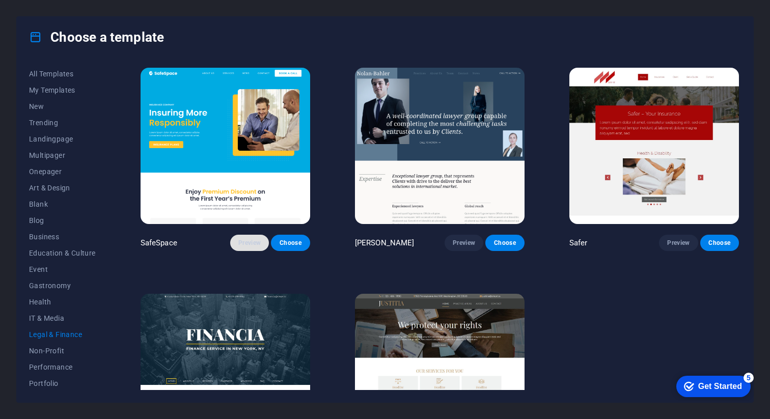
click at [244, 239] on span "Preview" at bounding box center [249, 243] width 22 height 8
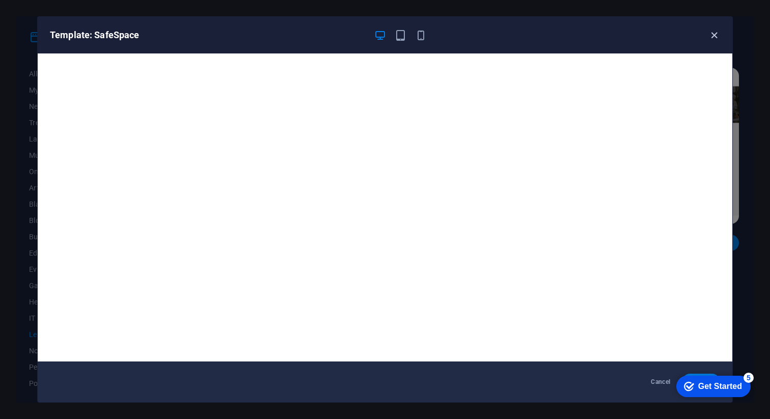
click at [712, 32] on icon "button" at bounding box center [714, 36] width 12 height 12
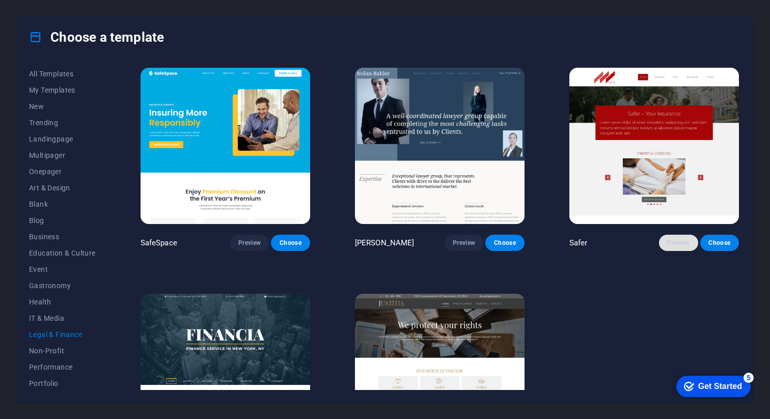
click at [668, 239] on span "Preview" at bounding box center [678, 243] width 22 height 8
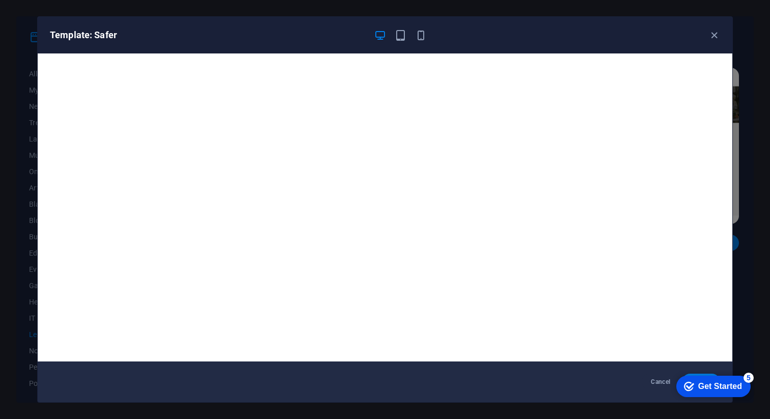
scroll to position [2, 0]
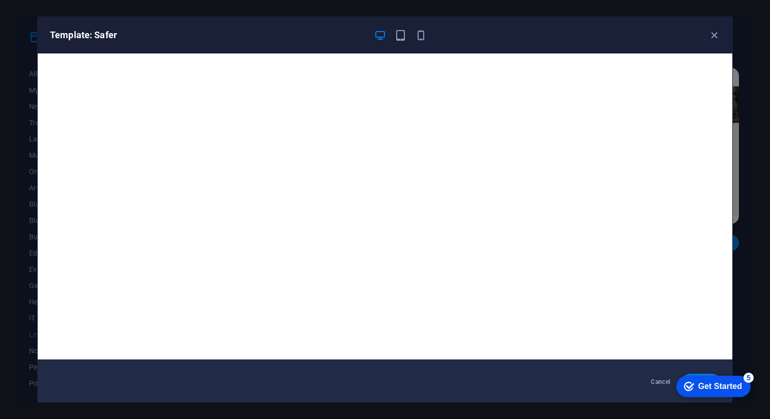
click at [705, 39] on div "Template: Safer" at bounding box center [379, 35] width 658 height 12
click at [711, 34] on icon "button" at bounding box center [714, 36] width 12 height 12
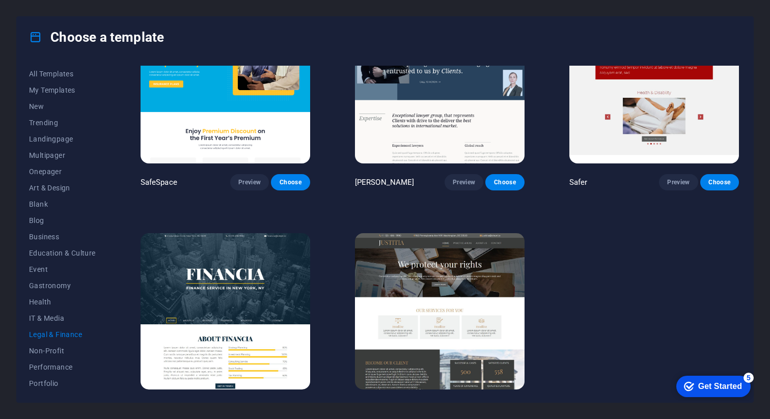
scroll to position [84, 0]
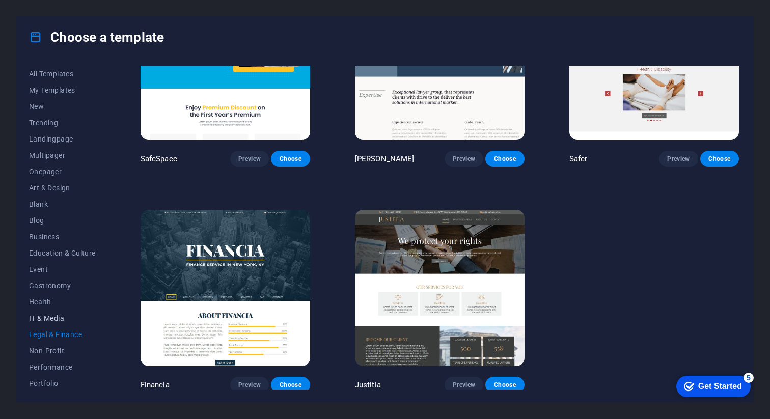
click at [62, 321] on span "IT & Media" at bounding box center [62, 318] width 67 height 8
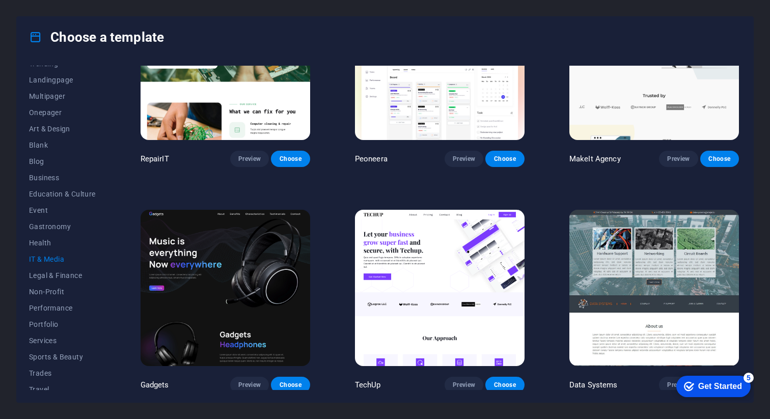
scroll to position [83, 0]
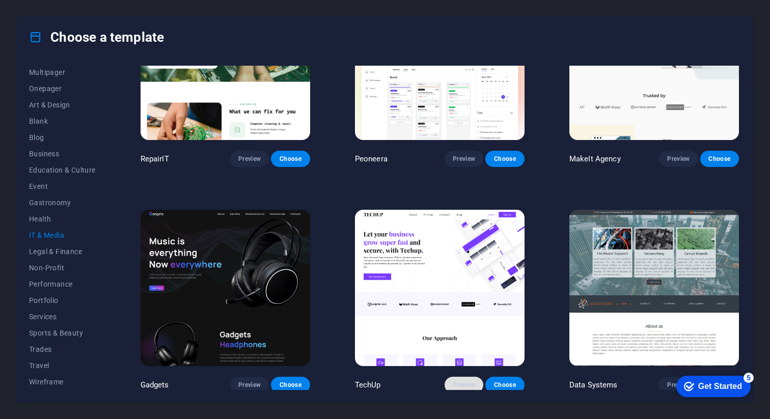
click at [459, 377] on button "Preview" at bounding box center [464, 385] width 39 height 16
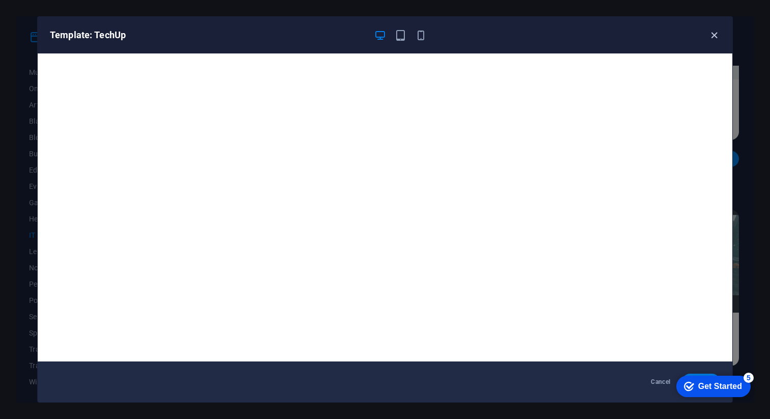
click at [719, 30] on icon "button" at bounding box center [714, 36] width 12 height 12
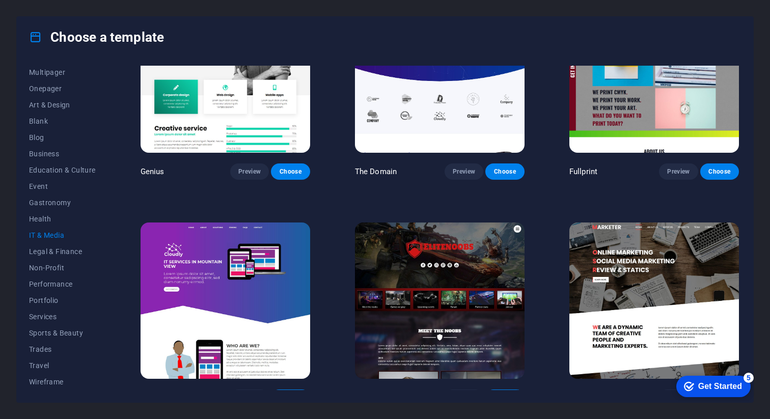
scroll to position [533, 0]
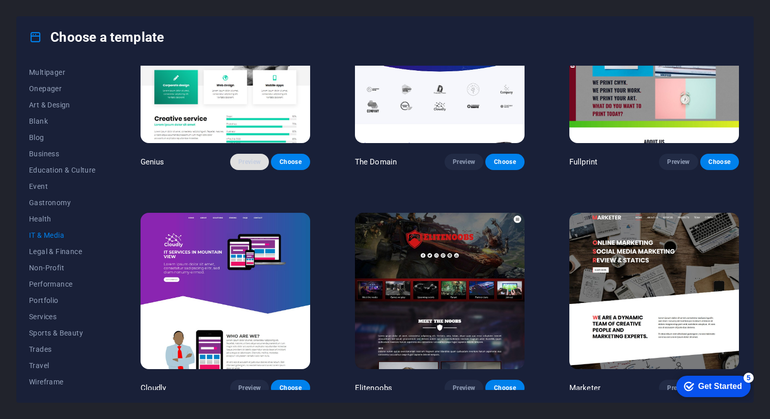
click at [252, 160] on span "Preview" at bounding box center [249, 162] width 22 height 8
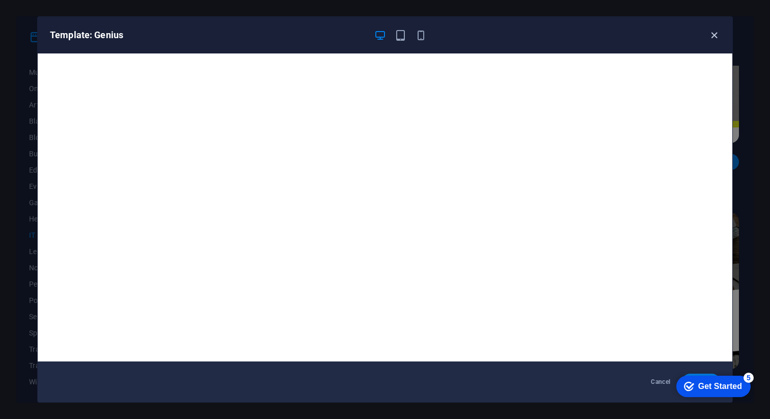
click at [709, 38] on icon "button" at bounding box center [714, 36] width 12 height 12
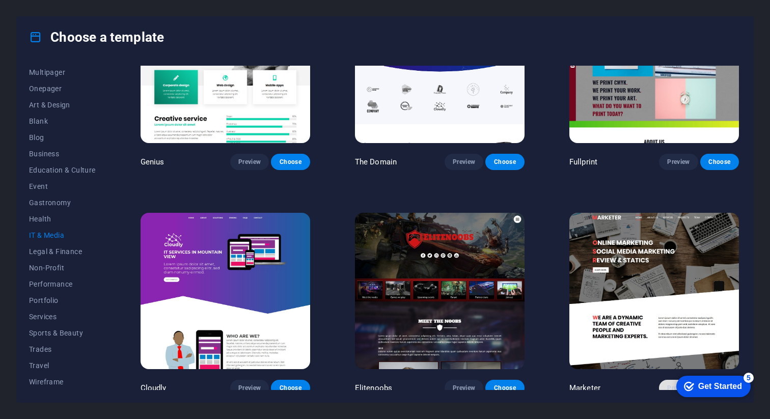
click at [663, 385] on button "Preview" at bounding box center [678, 388] width 39 height 16
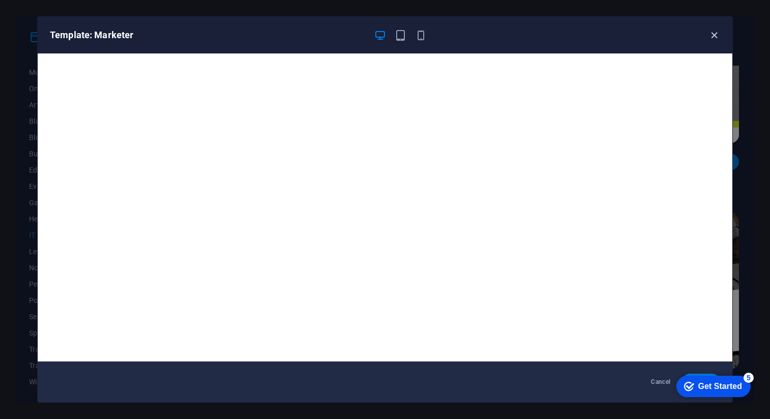
click at [710, 31] on icon "button" at bounding box center [714, 36] width 12 height 12
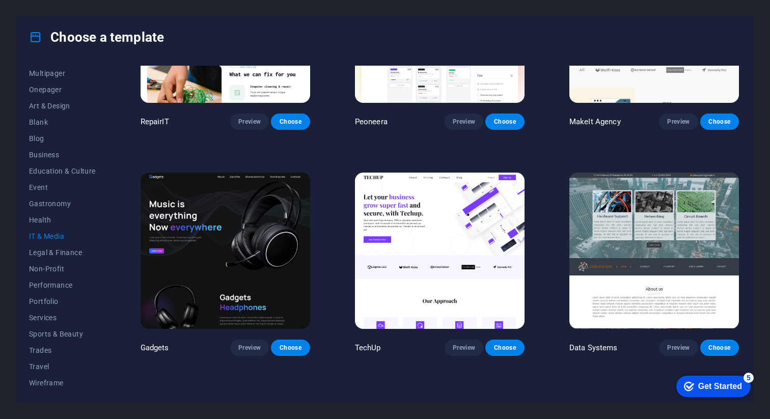
scroll to position [83, 0]
click at [44, 320] on span "Services" at bounding box center [62, 317] width 67 height 8
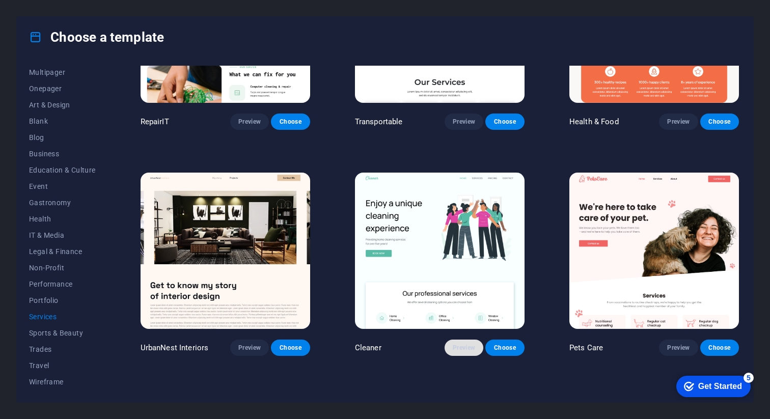
click at [456, 347] on span "Preview" at bounding box center [464, 348] width 22 height 8
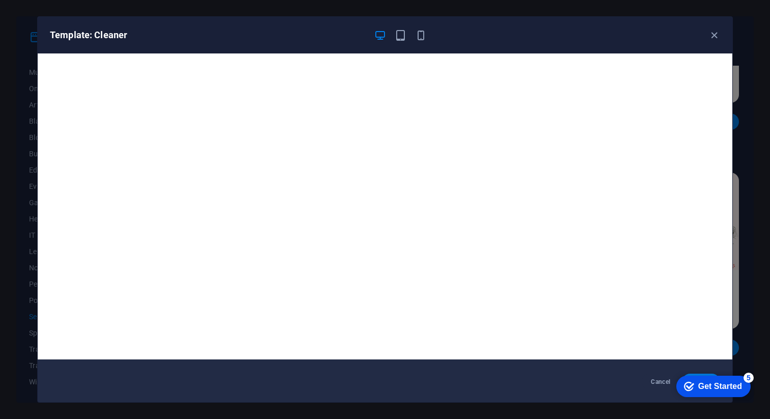
scroll to position [0, 0]
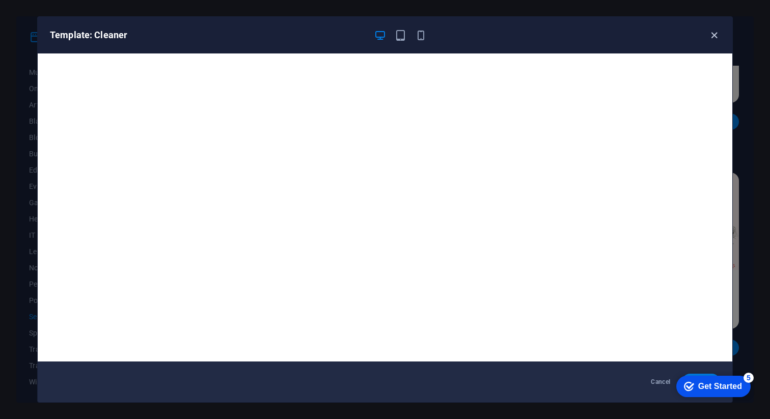
click at [714, 34] on icon "button" at bounding box center [714, 36] width 12 height 12
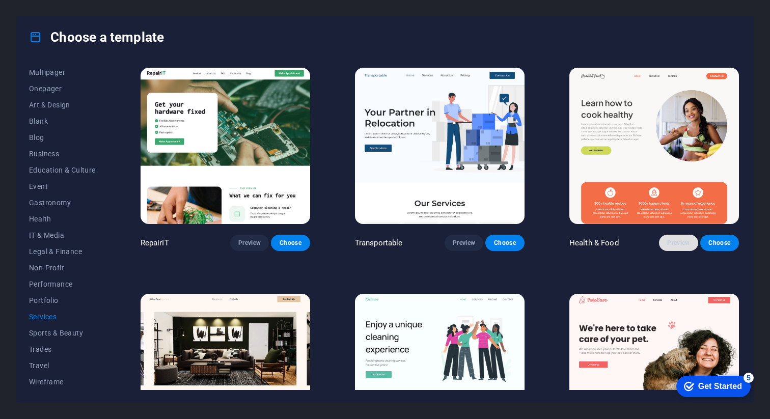
click at [670, 244] on span "Preview" at bounding box center [678, 243] width 22 height 8
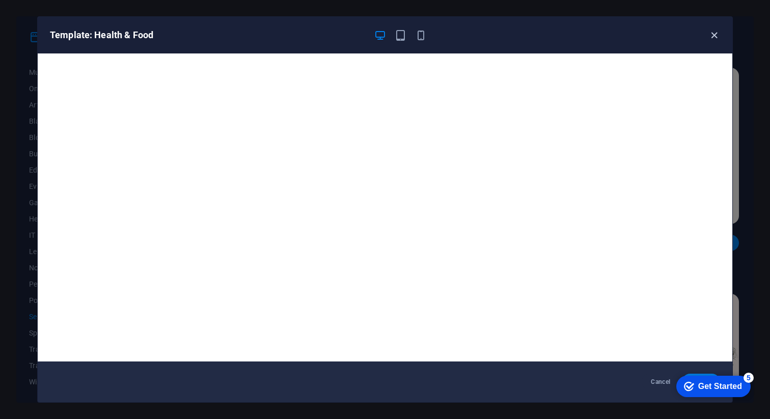
click at [717, 35] on icon "button" at bounding box center [714, 36] width 12 height 12
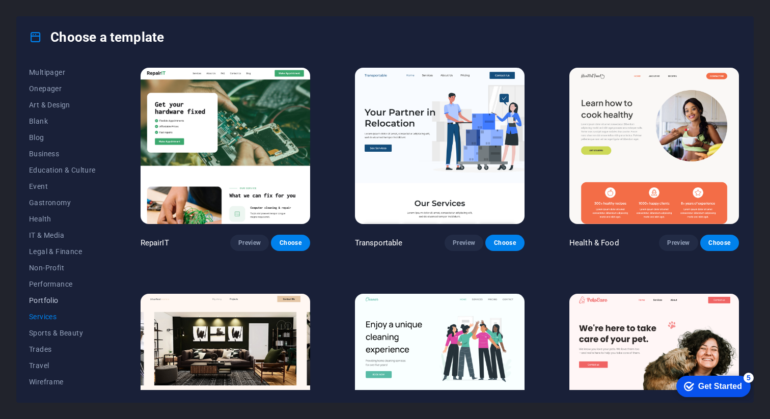
click at [53, 303] on span "Portfolio" at bounding box center [62, 300] width 67 height 8
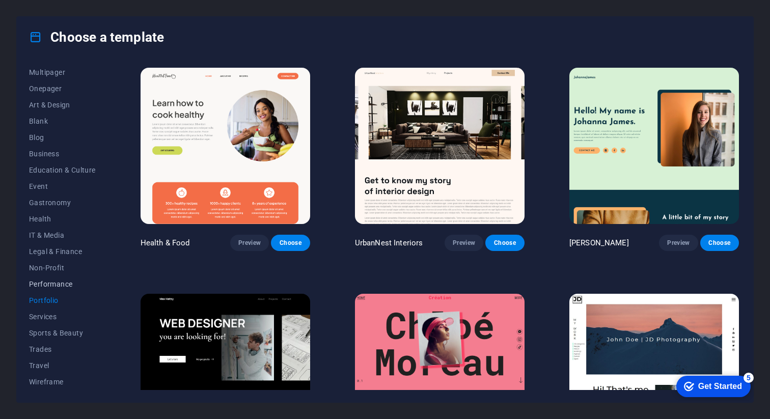
click at [61, 283] on span "Performance" at bounding box center [62, 284] width 67 height 8
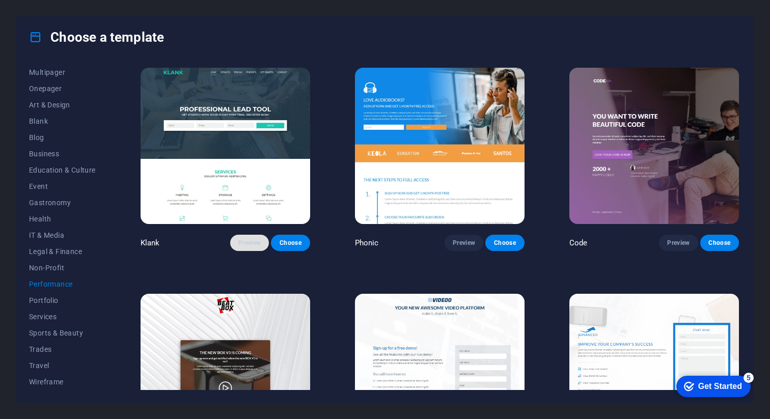
click at [251, 247] on button "Preview" at bounding box center [249, 243] width 39 height 16
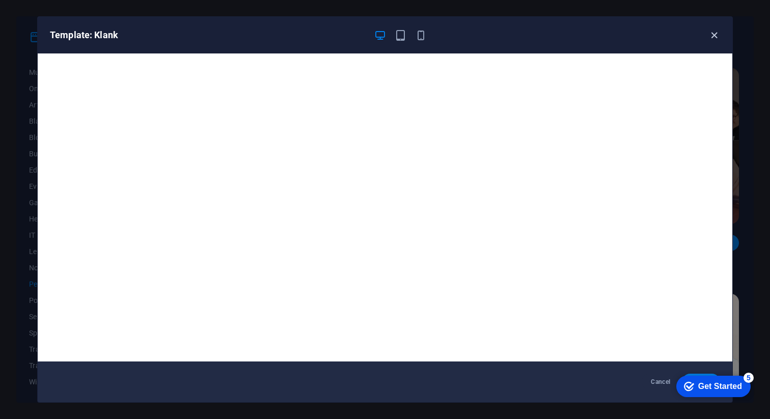
click at [714, 37] on icon "button" at bounding box center [714, 36] width 12 height 12
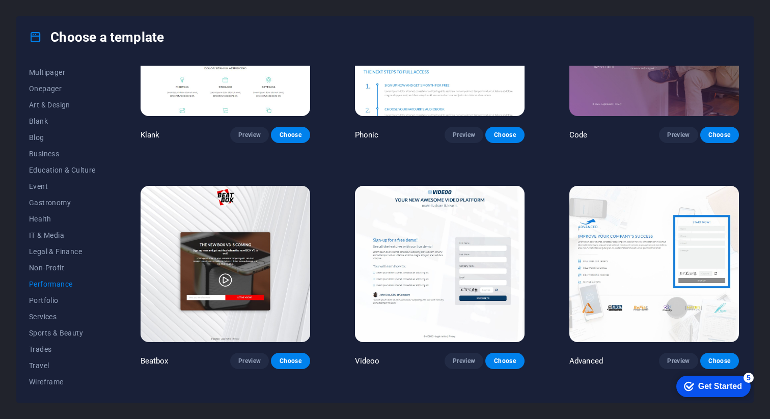
scroll to position [47, 0]
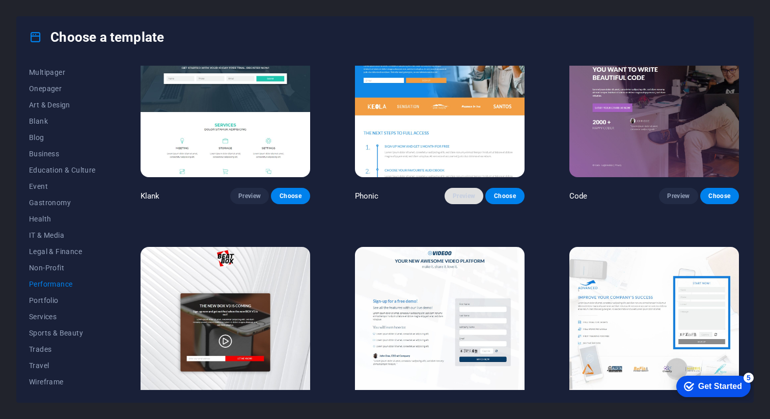
click at [455, 197] on span "Preview" at bounding box center [464, 196] width 22 height 8
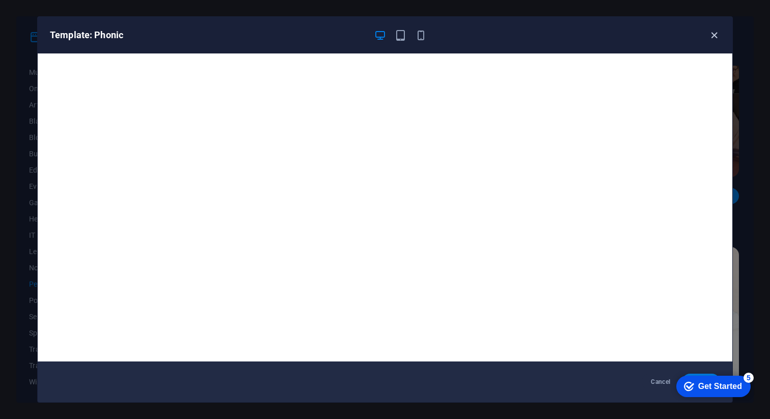
click at [712, 33] on icon "button" at bounding box center [714, 36] width 12 height 12
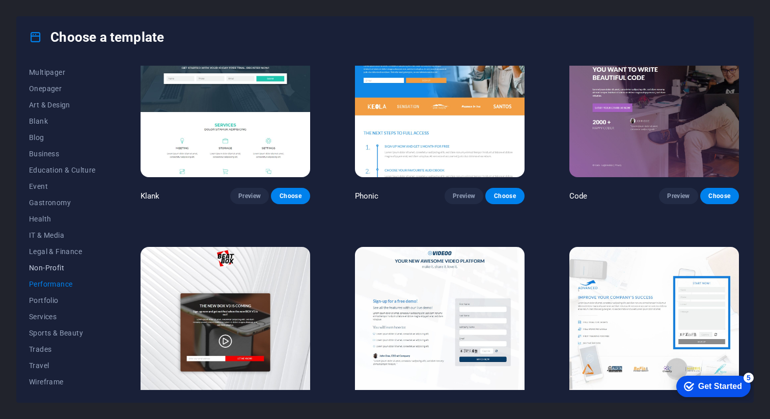
click at [47, 267] on span "Non-Profit" at bounding box center [62, 268] width 67 height 8
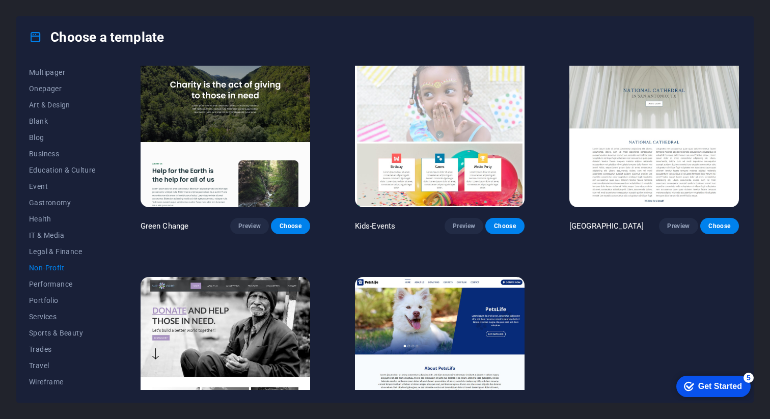
scroll to position [0, 0]
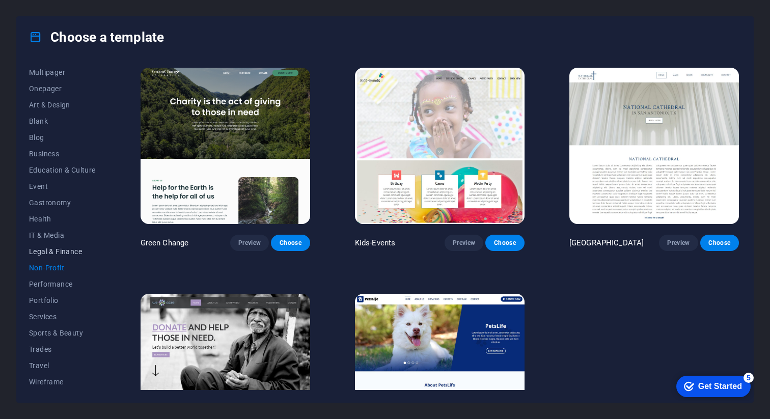
click at [60, 252] on span "Legal & Finance" at bounding box center [62, 251] width 67 height 8
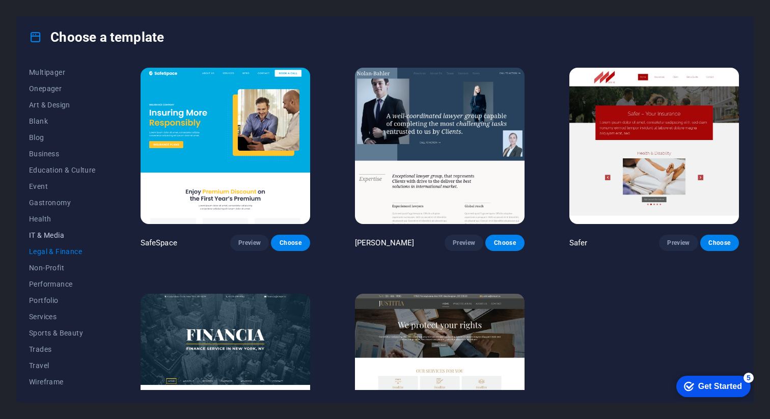
click at [43, 233] on span "IT & Media" at bounding box center [62, 235] width 67 height 8
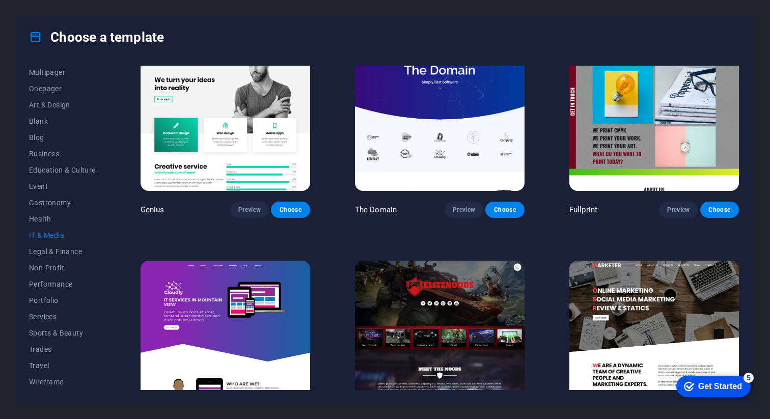
scroll to position [533, 0]
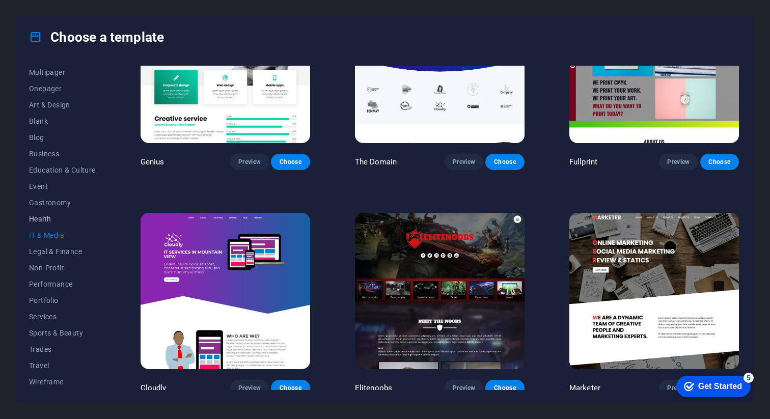
click at [38, 219] on span "Health" at bounding box center [62, 219] width 67 height 8
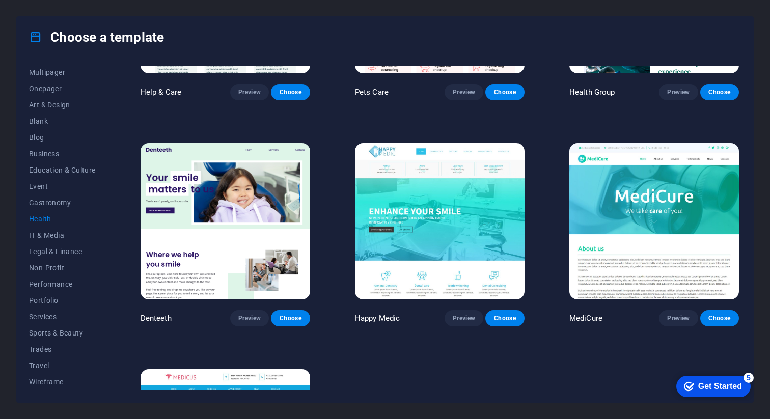
scroll to position [309, 0]
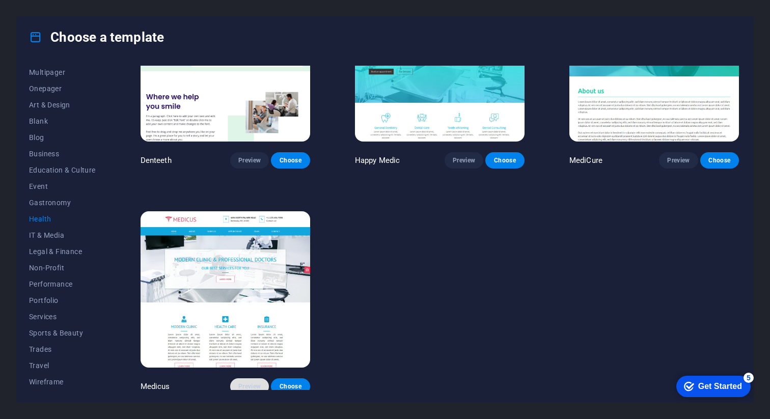
click at [249, 382] on span "Preview" at bounding box center [249, 386] width 22 height 8
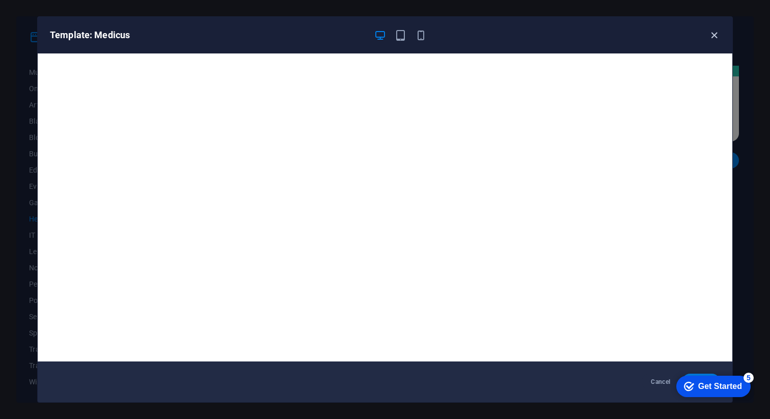
click at [711, 33] on icon "button" at bounding box center [714, 36] width 12 height 12
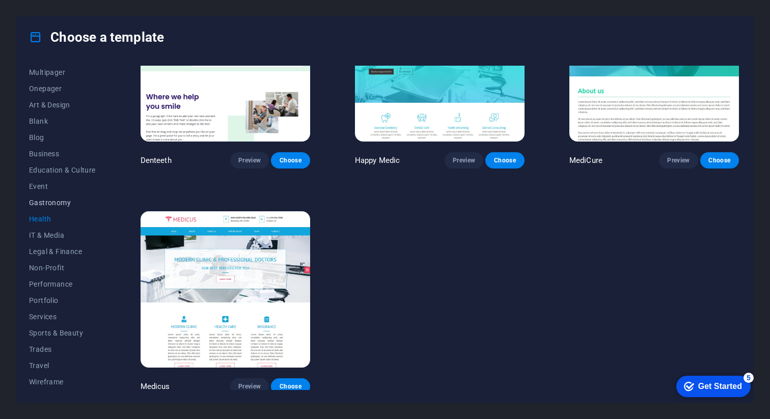
click at [56, 203] on span "Gastronomy" at bounding box center [62, 203] width 67 height 8
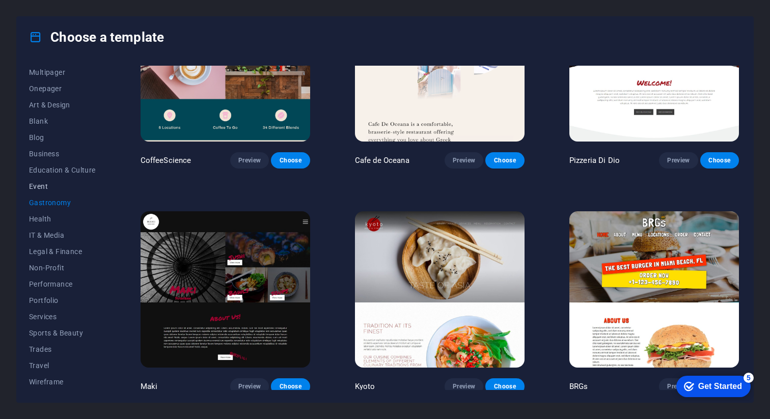
click at [45, 186] on span "Event" at bounding box center [62, 186] width 67 height 8
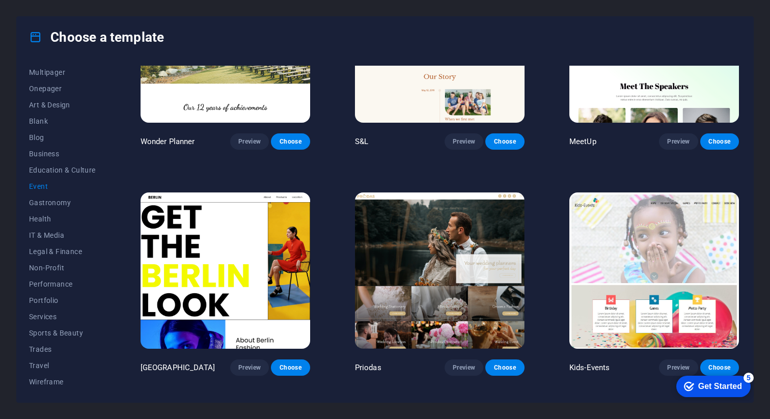
scroll to position [196, 0]
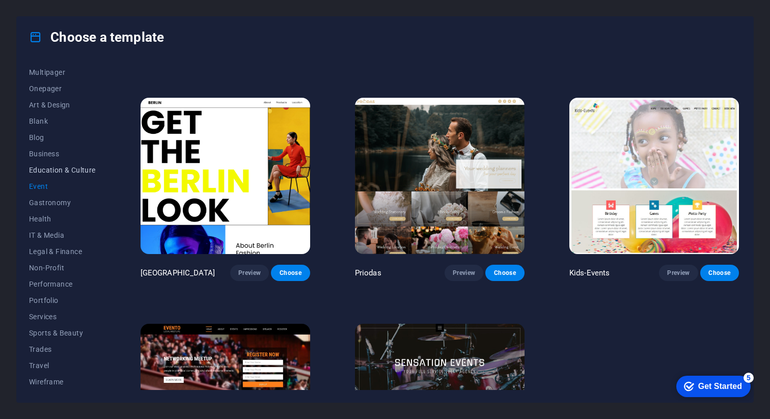
click at [51, 172] on span "Education & Culture" at bounding box center [62, 170] width 67 height 8
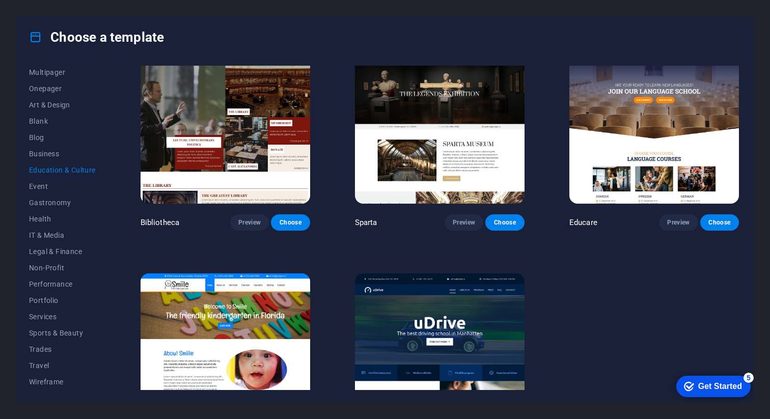
scroll to position [309, 0]
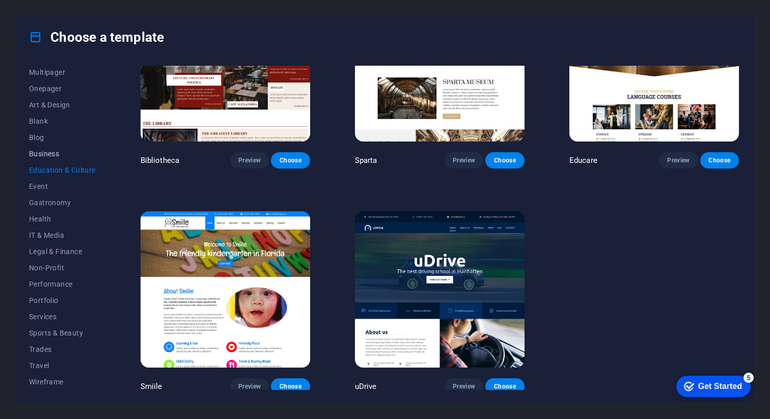
click at [56, 153] on span "Business" at bounding box center [62, 154] width 67 height 8
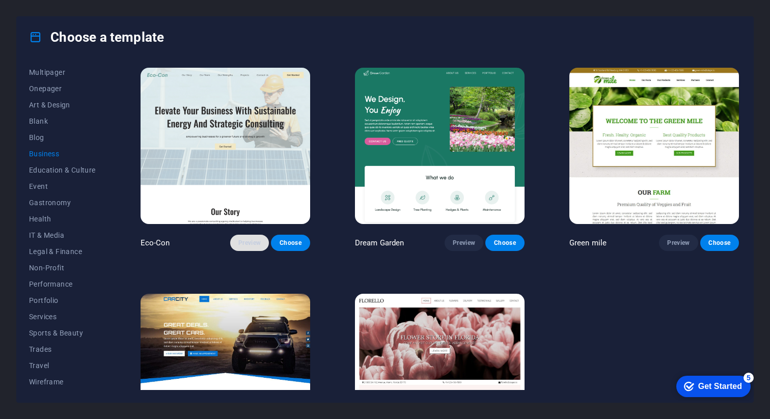
click at [255, 246] on button "Preview" at bounding box center [249, 243] width 39 height 16
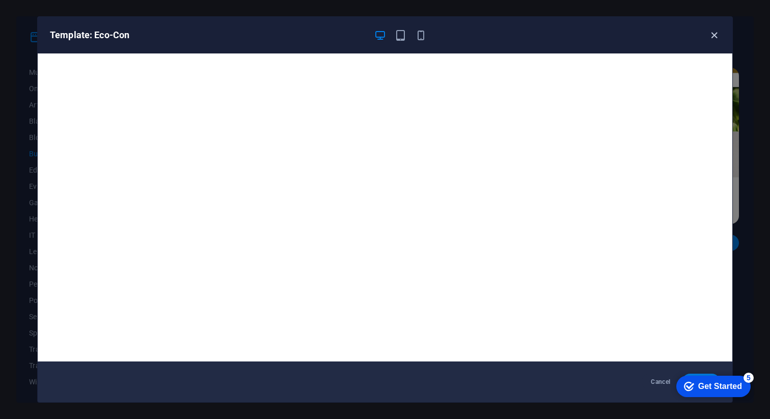
click at [710, 39] on icon "button" at bounding box center [714, 36] width 12 height 12
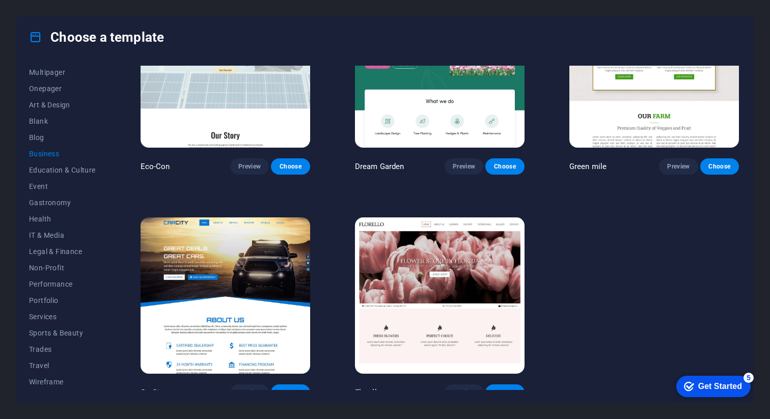
scroll to position [84, 0]
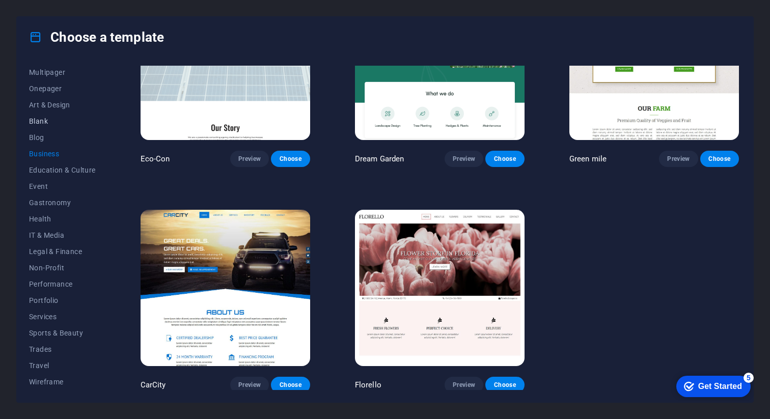
click at [46, 119] on span "Blank" at bounding box center [62, 121] width 67 height 8
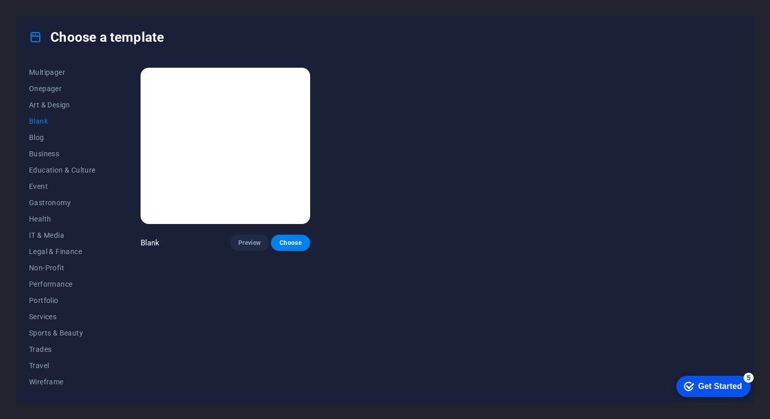
scroll to position [0, 0]
click at [52, 107] on span "Art & Design" at bounding box center [62, 105] width 67 height 8
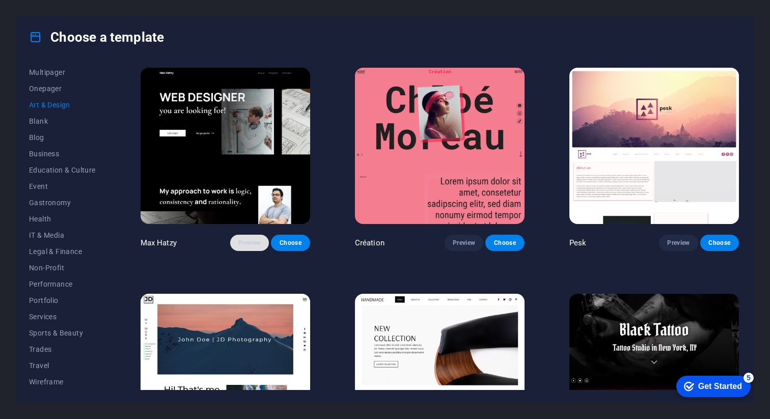
click at [243, 241] on span "Preview" at bounding box center [249, 243] width 22 height 8
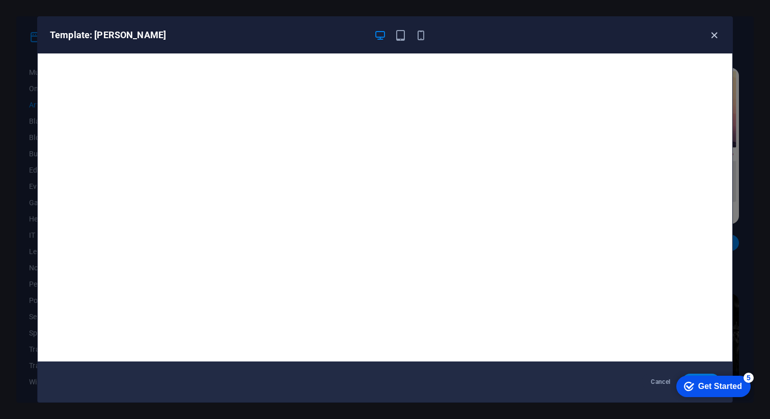
click at [716, 33] on icon "button" at bounding box center [714, 36] width 12 height 12
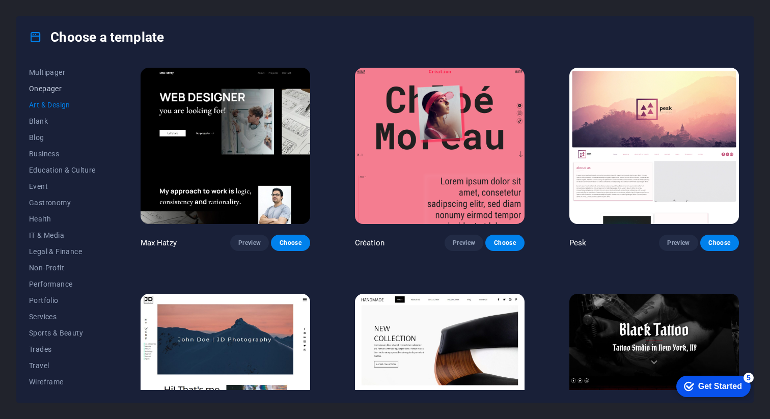
click at [40, 88] on span "Onepager" at bounding box center [62, 89] width 67 height 8
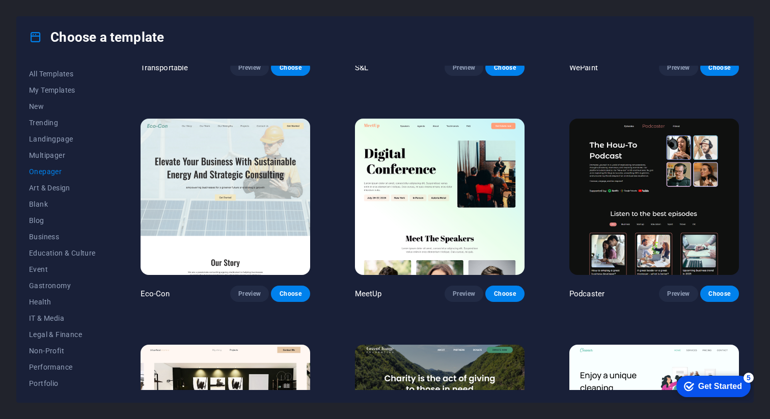
scroll to position [176, 0]
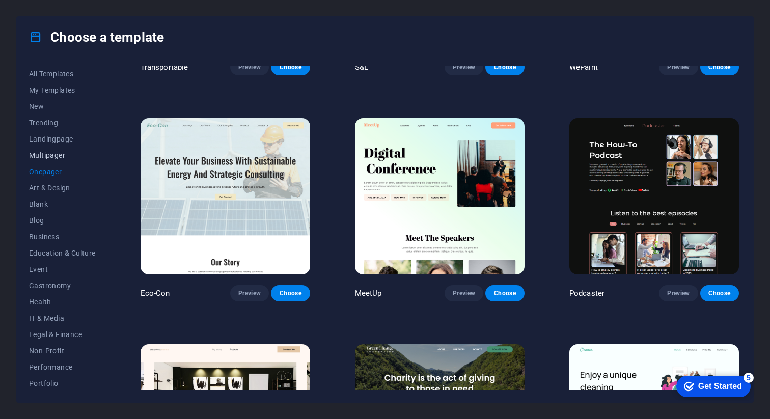
click at [43, 157] on span "Multipager" at bounding box center [62, 155] width 67 height 8
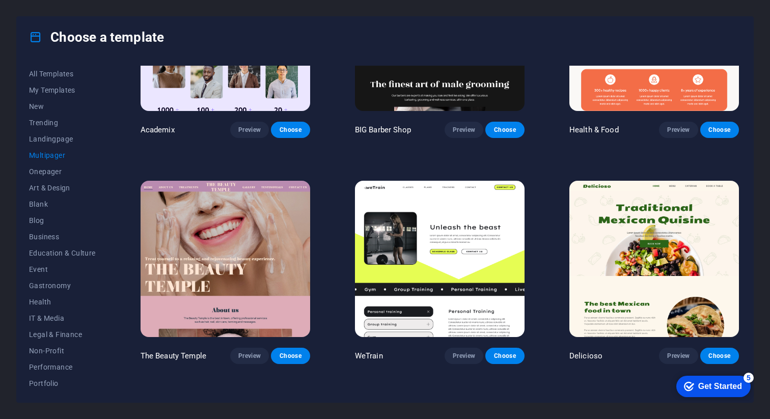
scroll to position [569, 0]
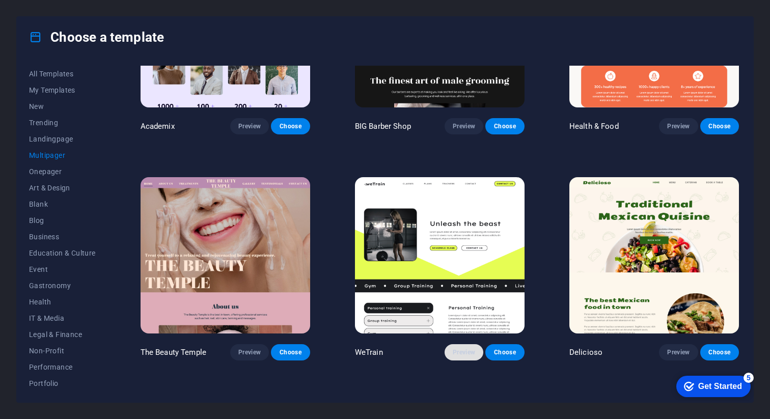
click at [454, 350] on span "Preview" at bounding box center [464, 352] width 22 height 8
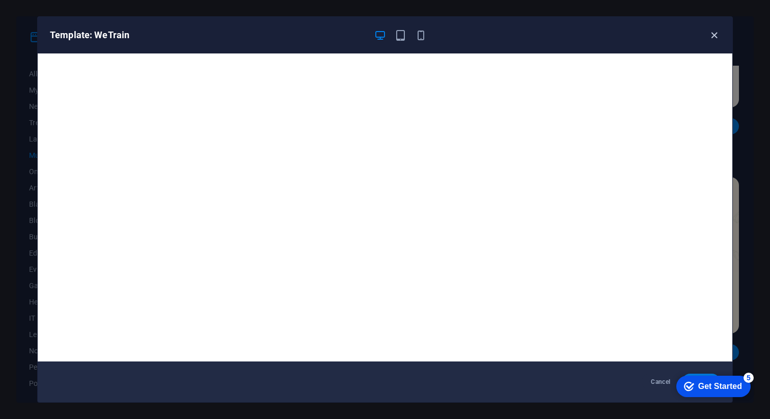
click at [713, 36] on icon "button" at bounding box center [714, 36] width 12 height 12
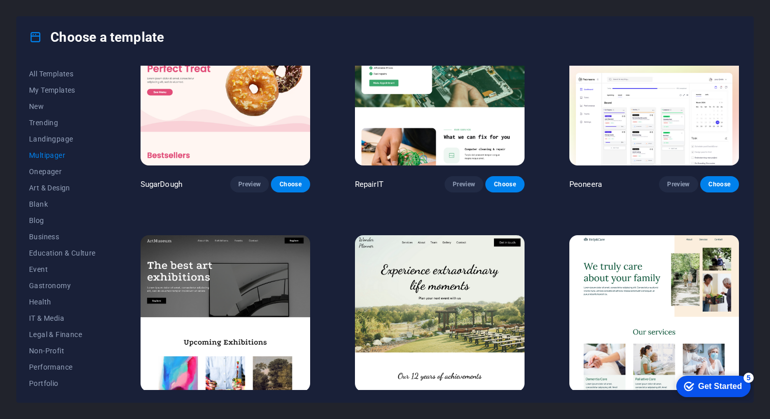
scroll to position [0, 0]
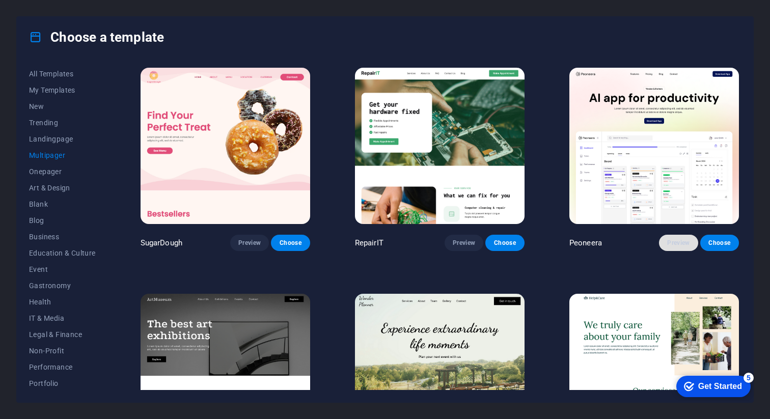
click at [673, 236] on button "Preview" at bounding box center [678, 243] width 39 height 16
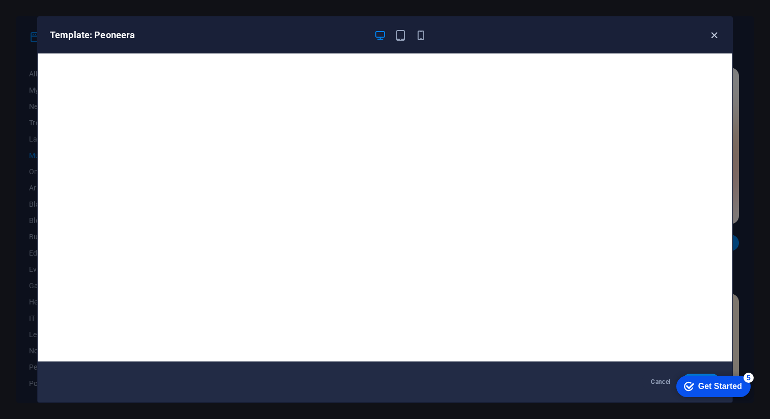
click at [717, 30] on icon "button" at bounding box center [714, 36] width 12 height 12
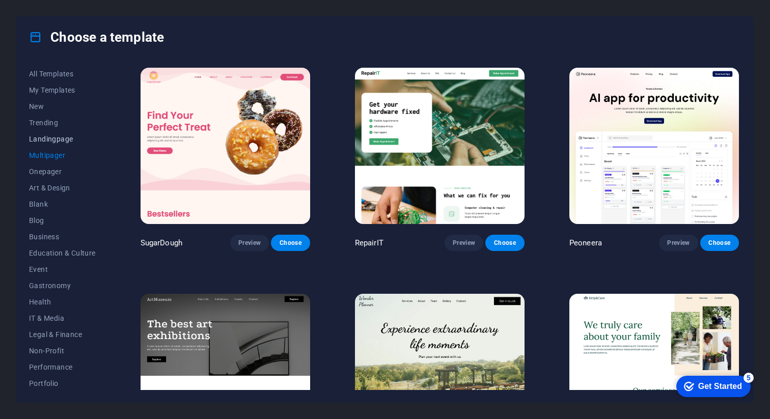
click at [58, 137] on span "Landingpage" at bounding box center [62, 139] width 67 height 8
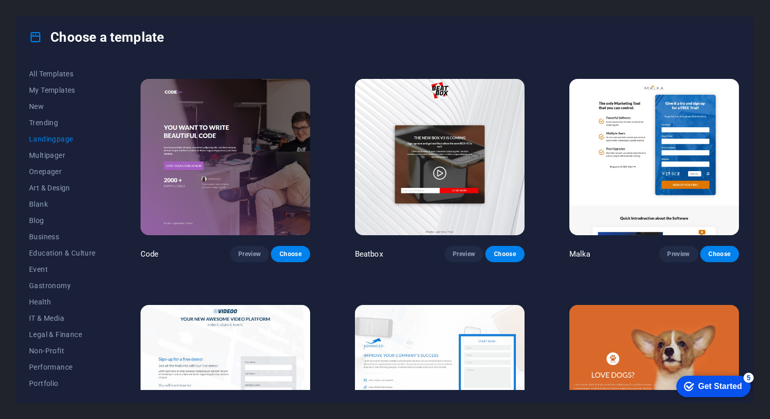
scroll to position [215, 0]
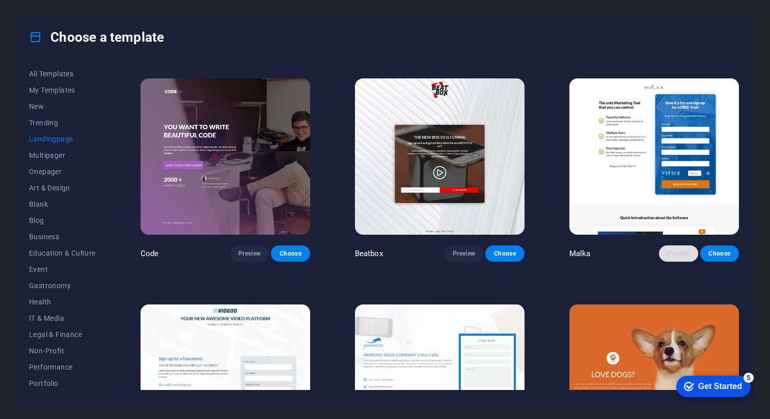
click at [674, 253] on span "Preview" at bounding box center [678, 254] width 22 height 8
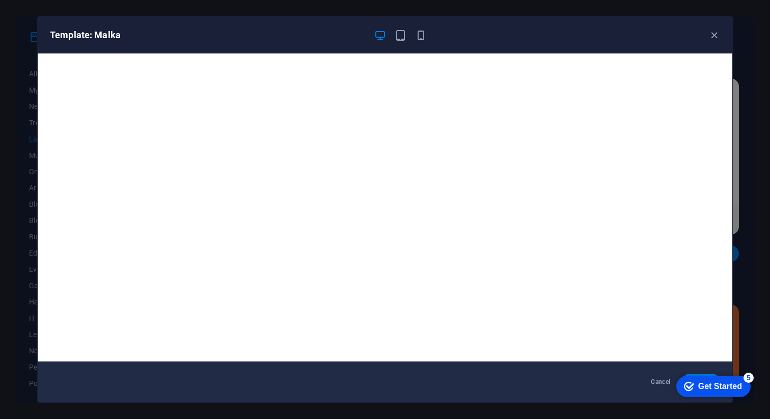
click at [715, 29] on div "Template: Malka" at bounding box center [385, 35] width 695 height 37
click at [712, 39] on icon "button" at bounding box center [714, 36] width 12 height 12
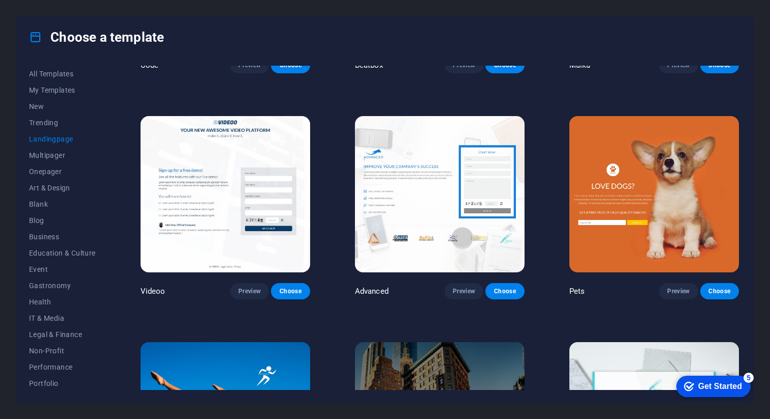
scroll to position [380, 0]
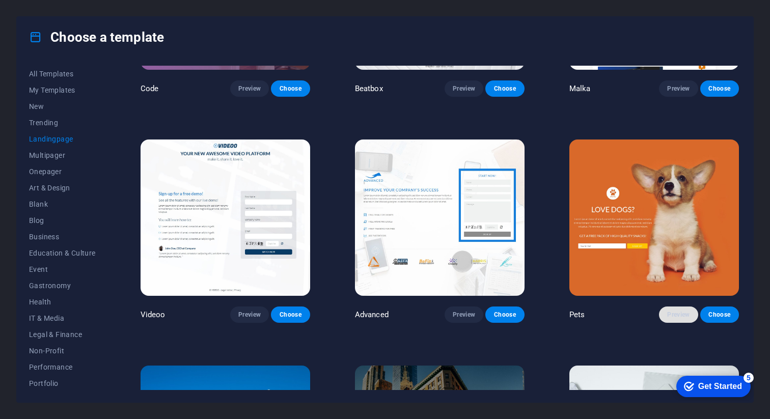
click at [683, 313] on span "Preview" at bounding box center [678, 315] width 22 height 8
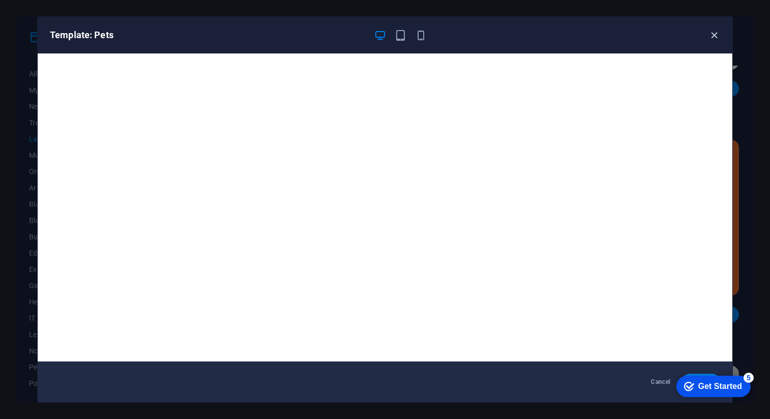
click at [710, 36] on icon "button" at bounding box center [714, 36] width 12 height 12
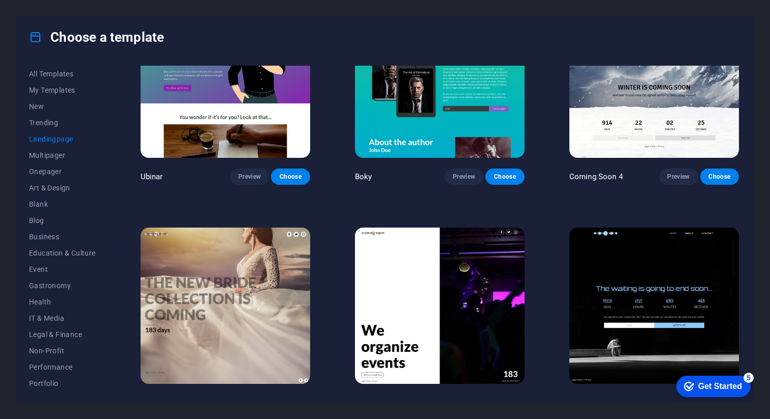
scroll to position [1656, 0]
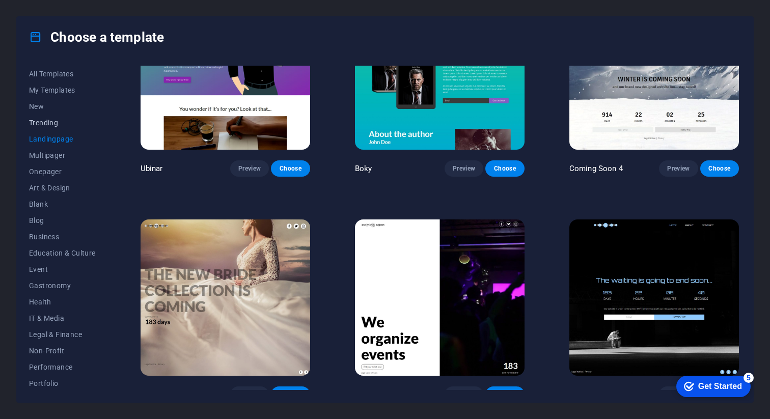
click at [37, 124] on span "Trending" at bounding box center [62, 123] width 67 height 8
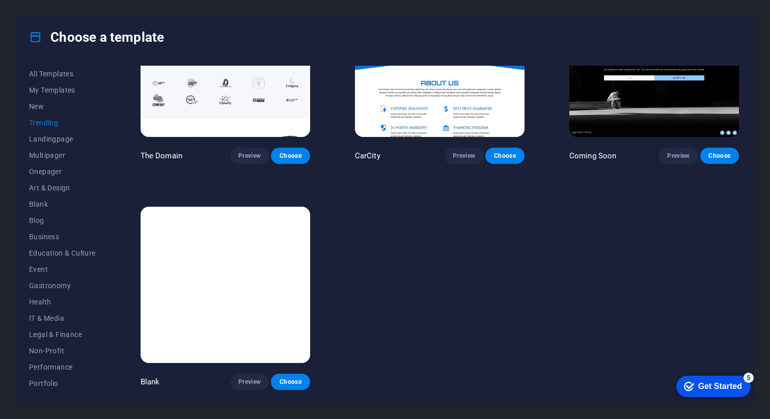
scroll to position [758, 0]
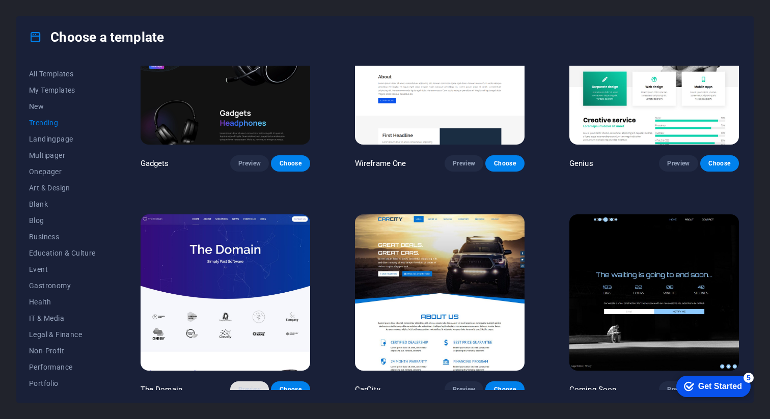
click at [256, 385] on span "Preview" at bounding box center [249, 389] width 22 height 8
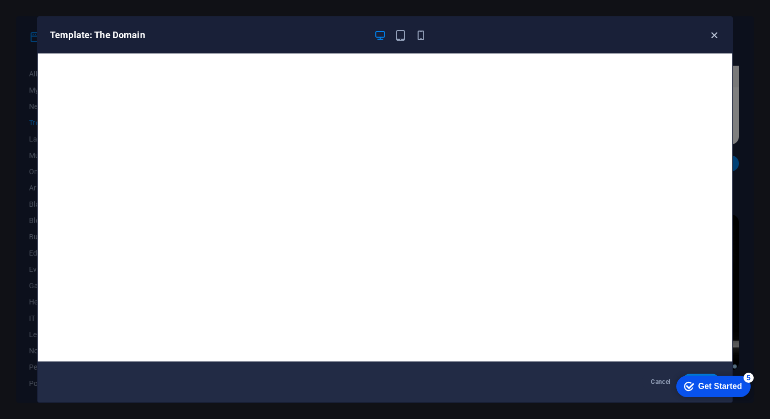
click at [710, 33] on icon "button" at bounding box center [714, 36] width 12 height 12
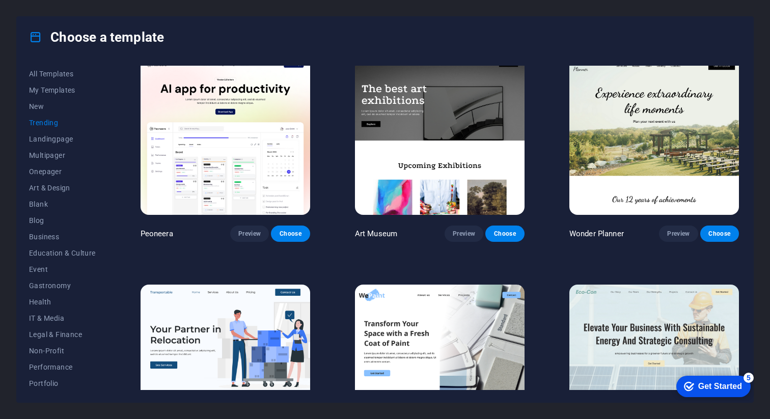
scroll to position [0, 0]
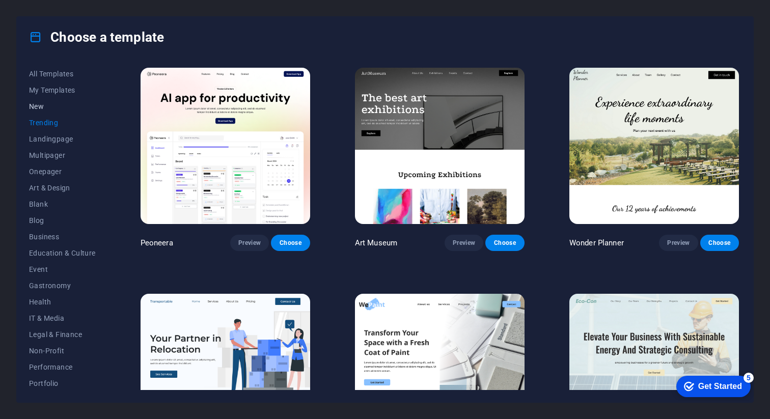
click at [35, 107] on span "New" at bounding box center [62, 106] width 67 height 8
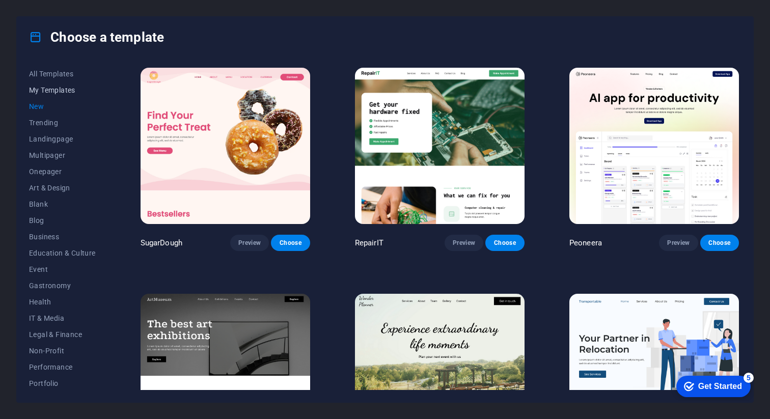
click at [53, 86] on span "My Templates" at bounding box center [62, 90] width 67 height 8
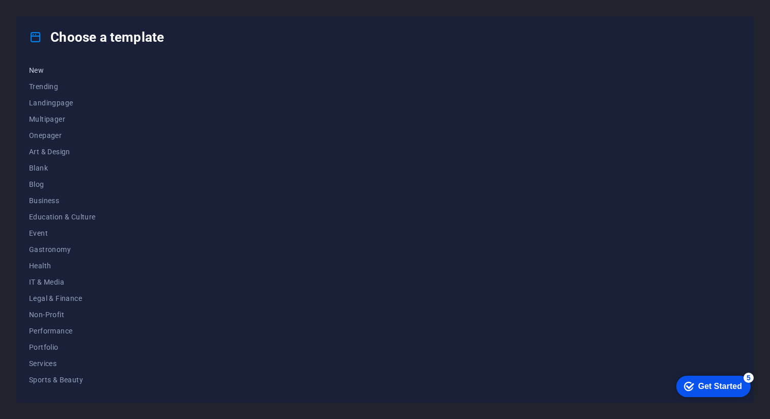
scroll to position [31, 0]
click at [42, 111] on span "Landingpage" at bounding box center [62, 108] width 67 height 8
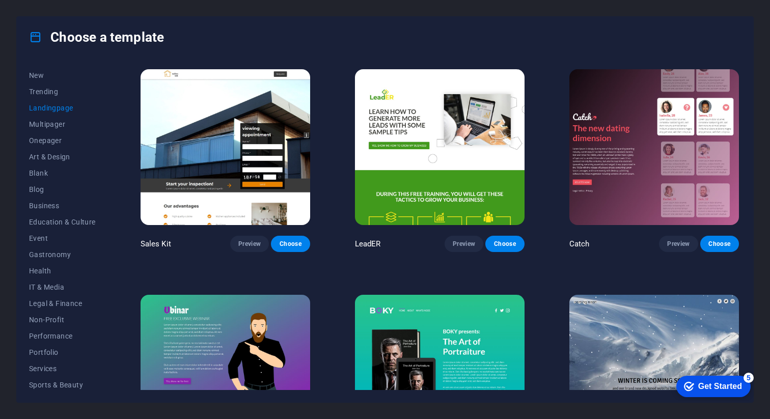
scroll to position [1357, 0]
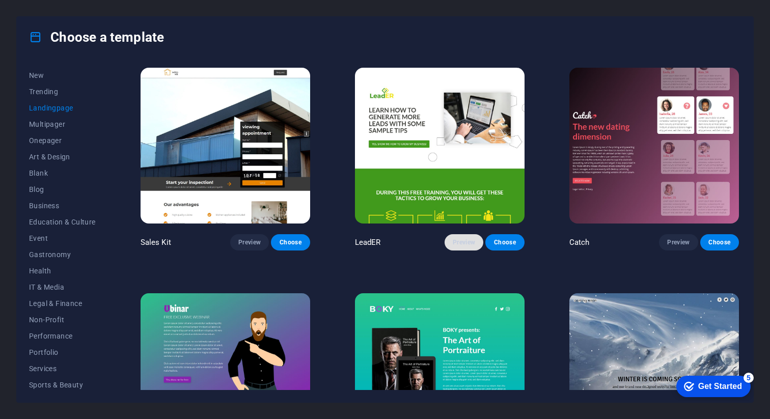
click at [458, 238] on span "Preview" at bounding box center [464, 242] width 22 height 8
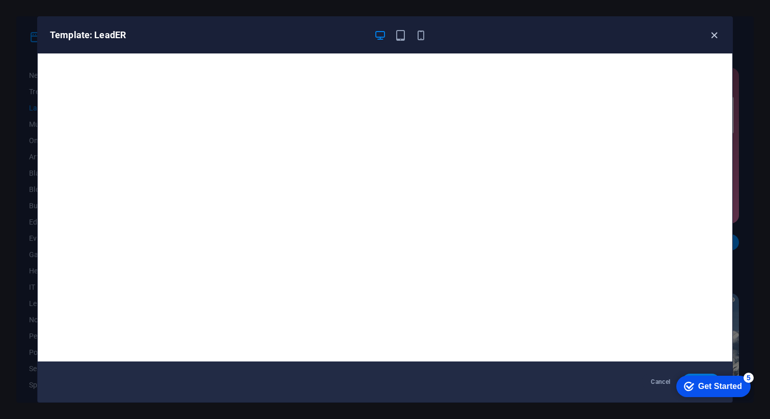
click at [714, 36] on icon "button" at bounding box center [714, 36] width 12 height 12
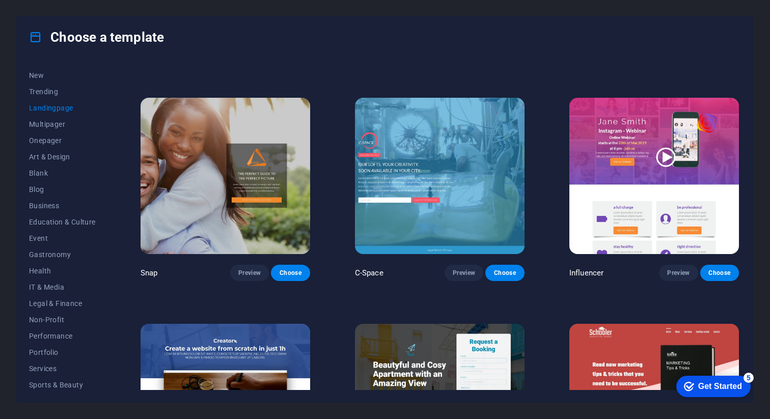
scroll to position [659, 0]
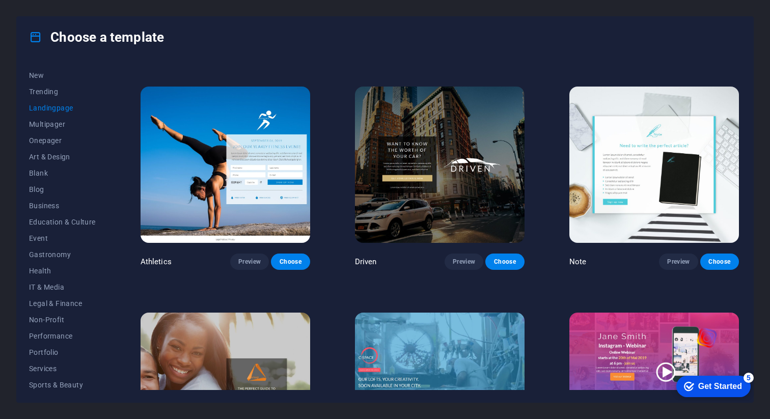
click at [289, 48] on div "Choose a template" at bounding box center [385, 37] width 736 height 41
